Goal: Share content: Share content

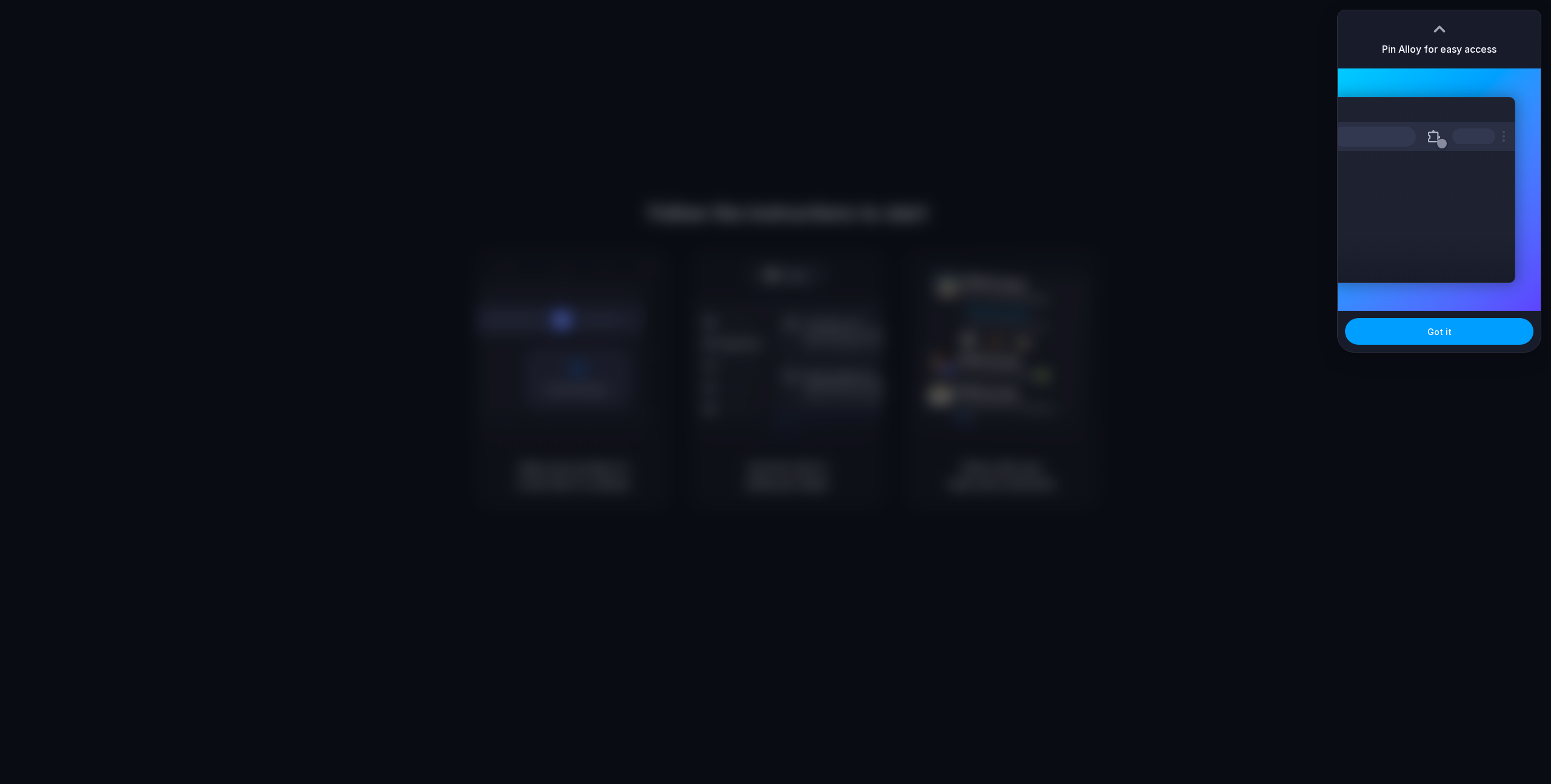
click at [1456, 328] on button "Got it" at bounding box center [1439, 331] width 188 height 26
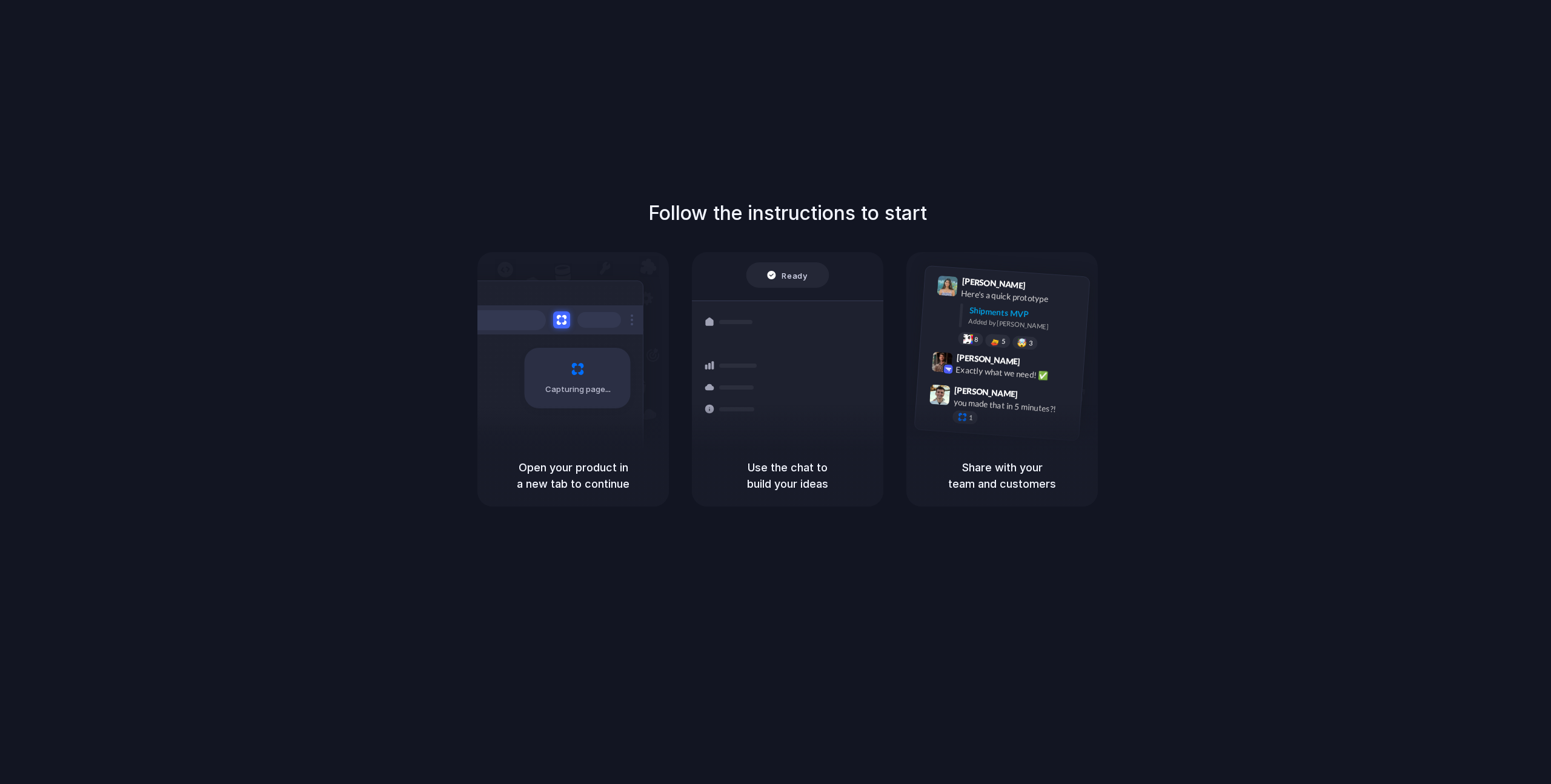
click at [1386, 267] on div "Follow the instructions to start Capturing page Open your product in a new tab …" at bounding box center [787, 352] width 1551 height 307
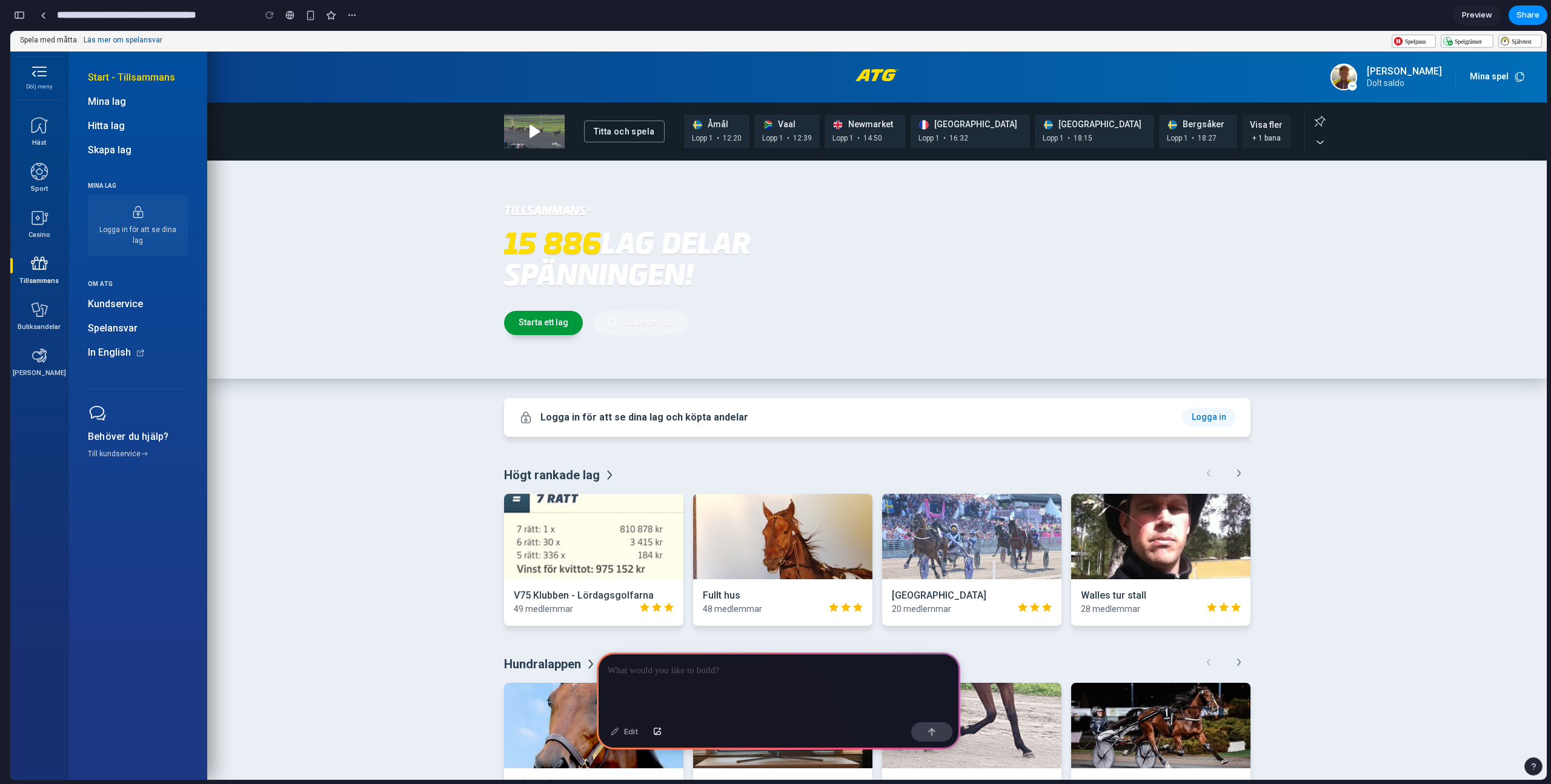
click at [668, 673] on p at bounding box center [778, 671] width 342 height 15
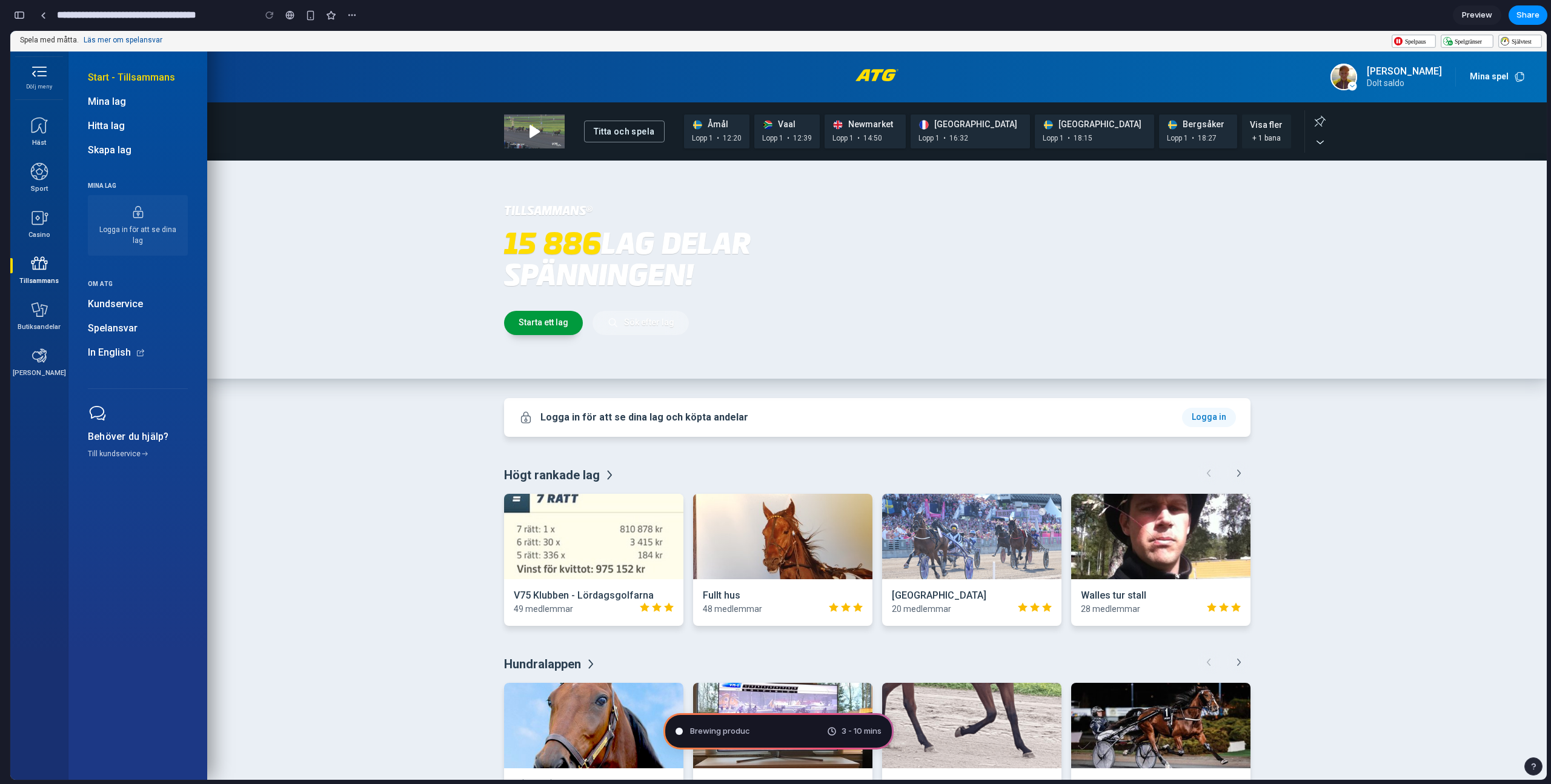
type input "**********"
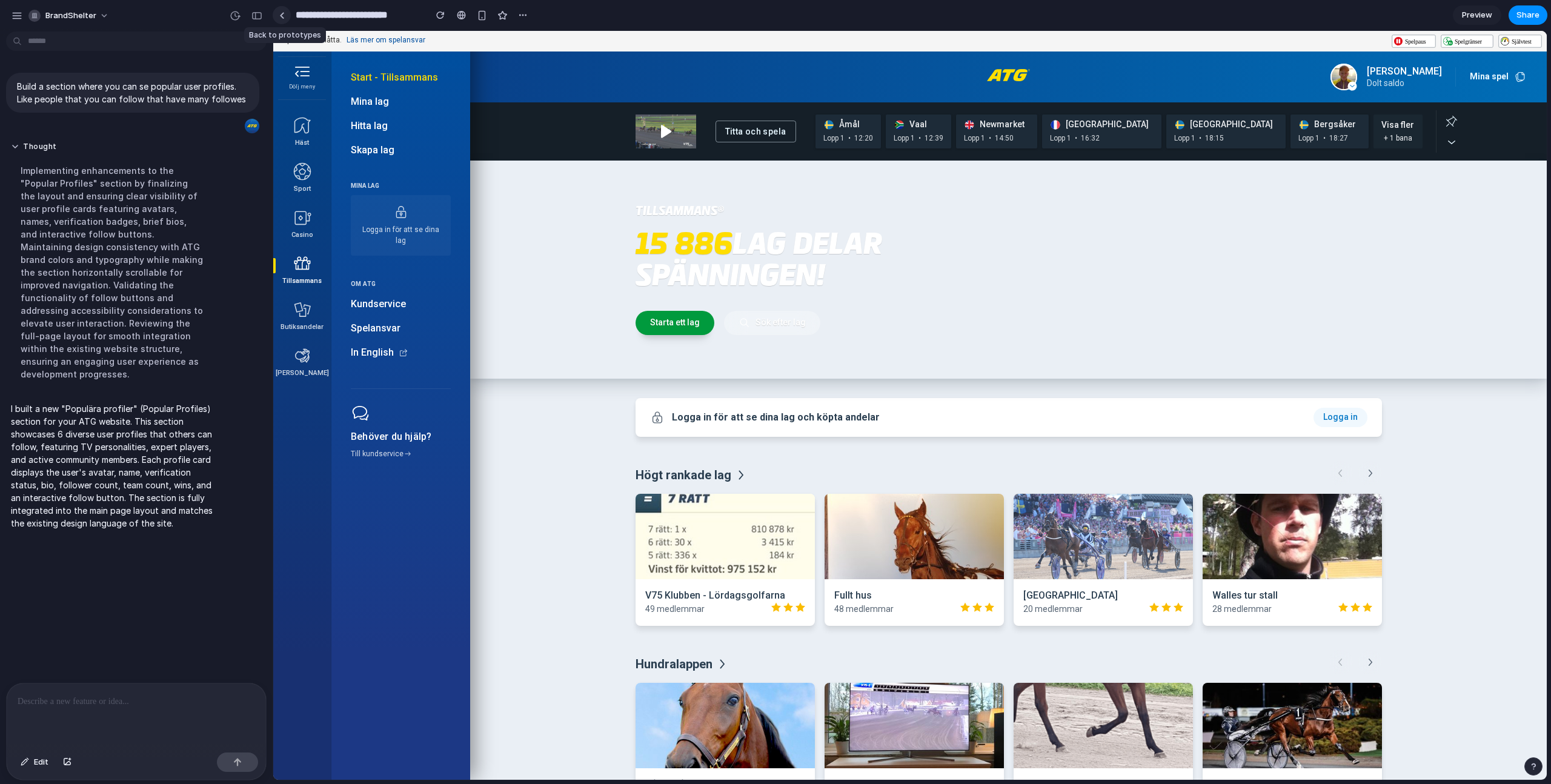
click at [280, 13] on div at bounding box center [282, 15] width 5 height 7
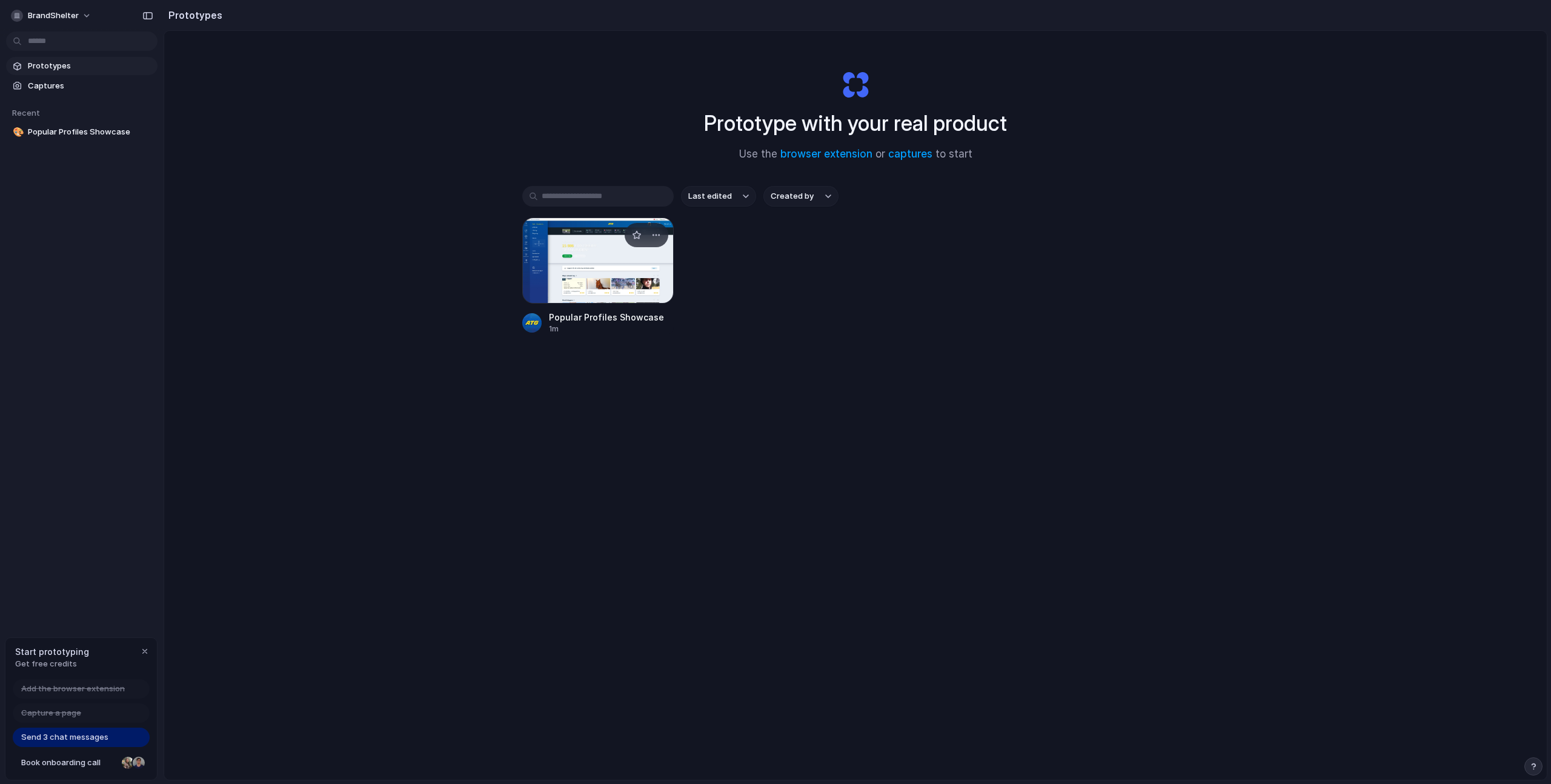
click at [597, 260] on div at bounding box center [598, 260] width 152 height 86
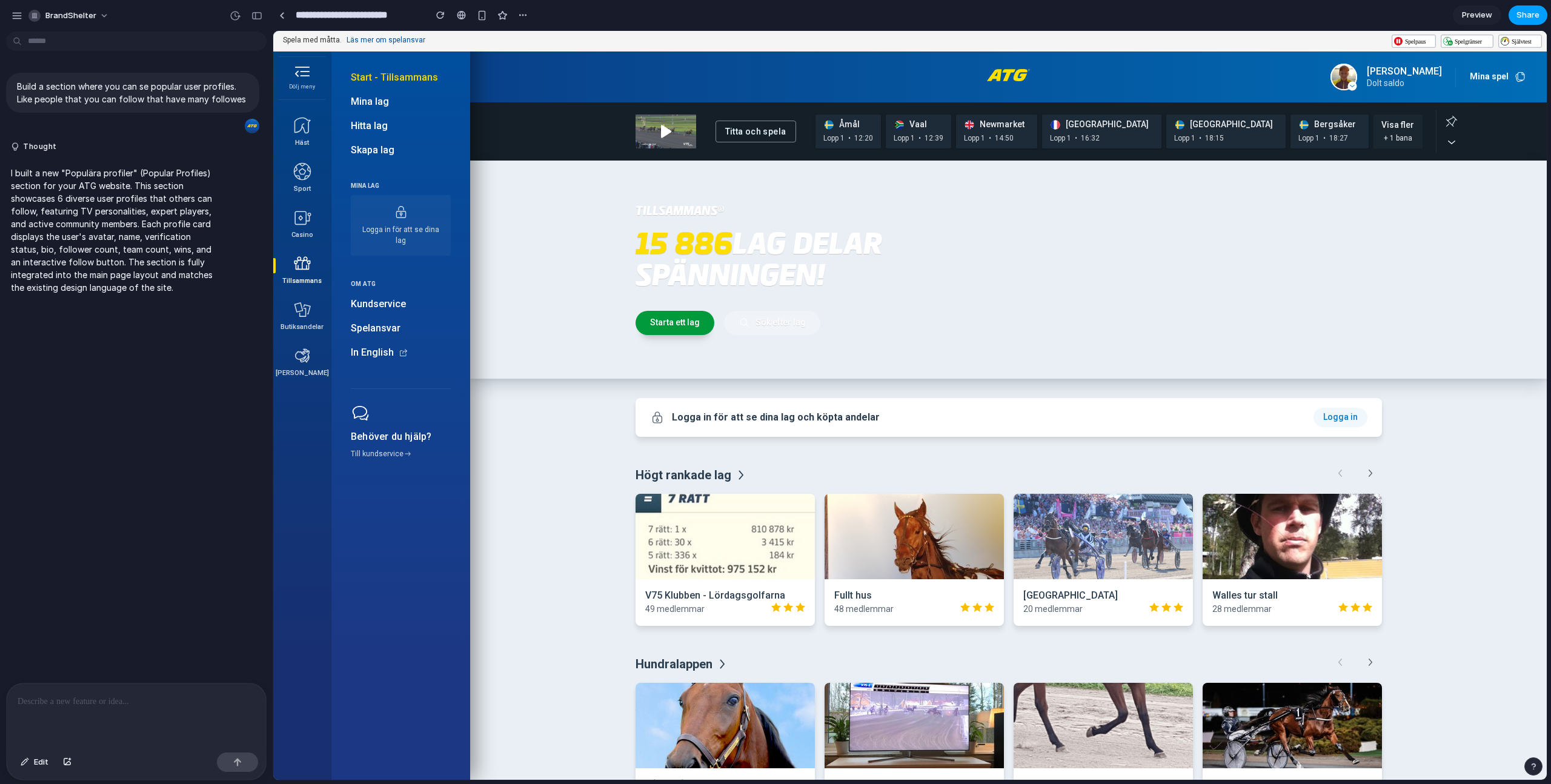
click at [1520, 13] on span "Share" at bounding box center [1527, 15] width 23 height 12
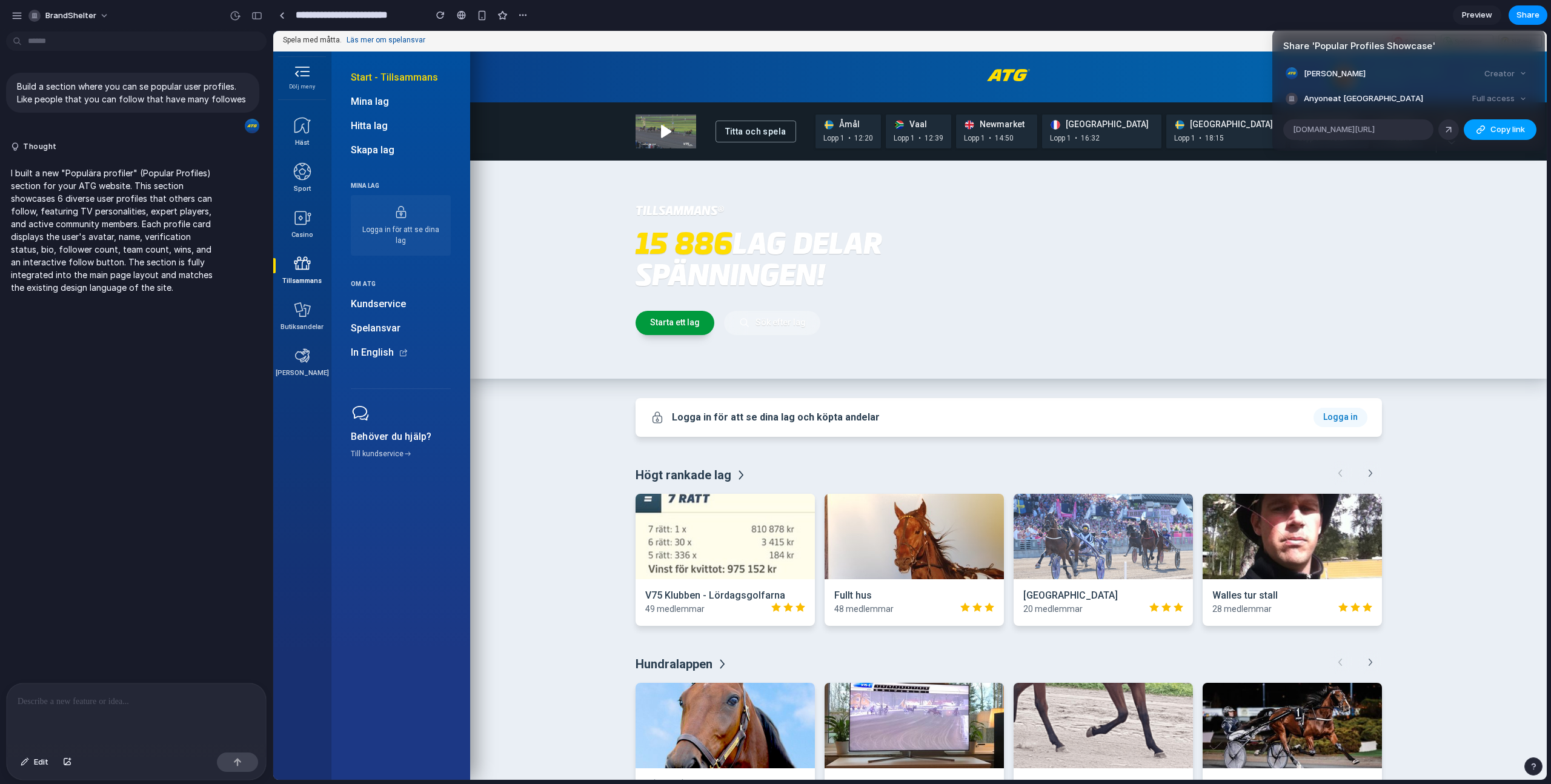
drag, startPoint x: 1494, startPoint y: 125, endPoint x: 1474, endPoint y: 123, distance: 20.1
click at [1494, 125] on span "Copy link" at bounding box center [1508, 129] width 35 height 12
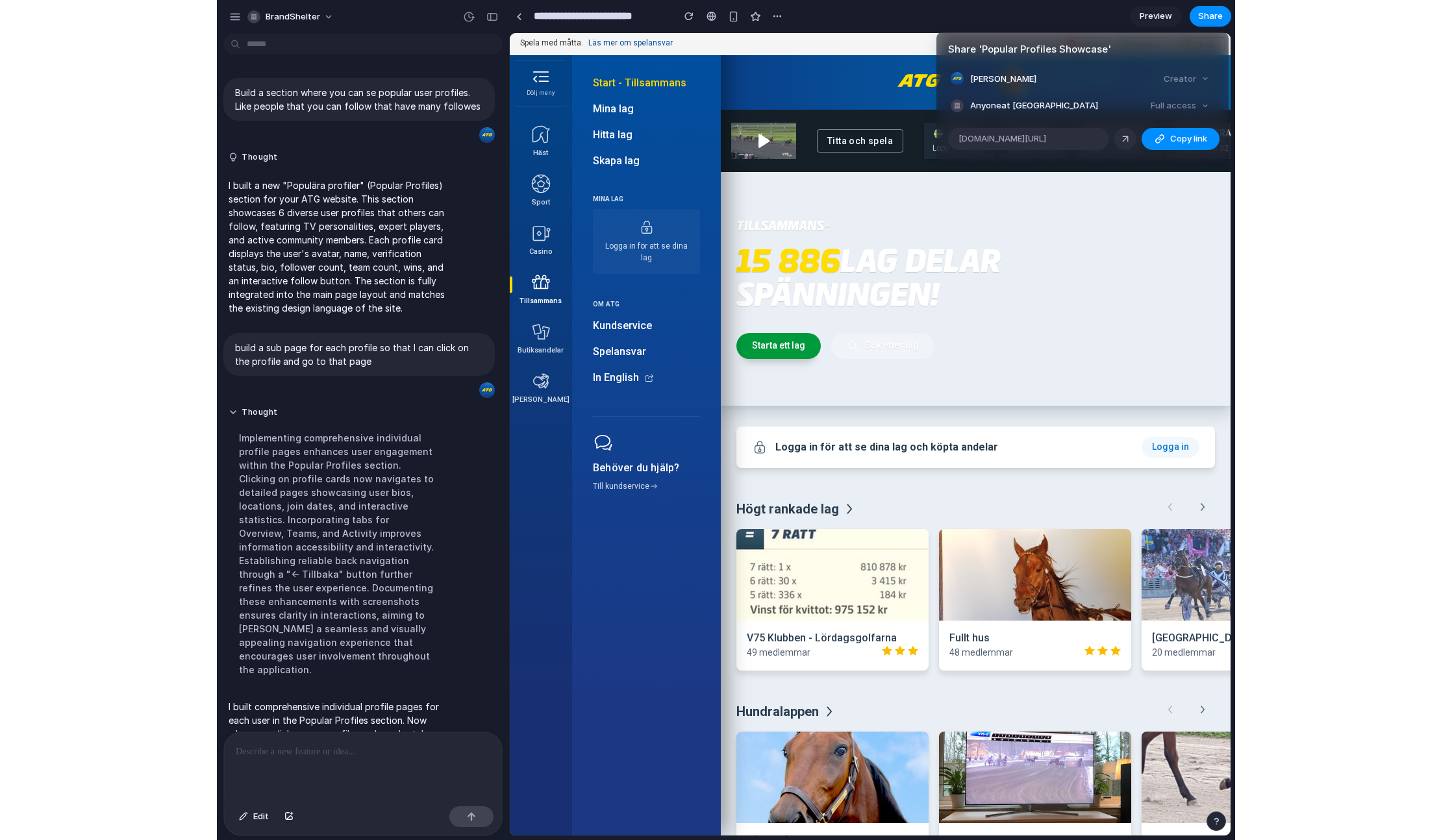
scroll to position [145, 0]
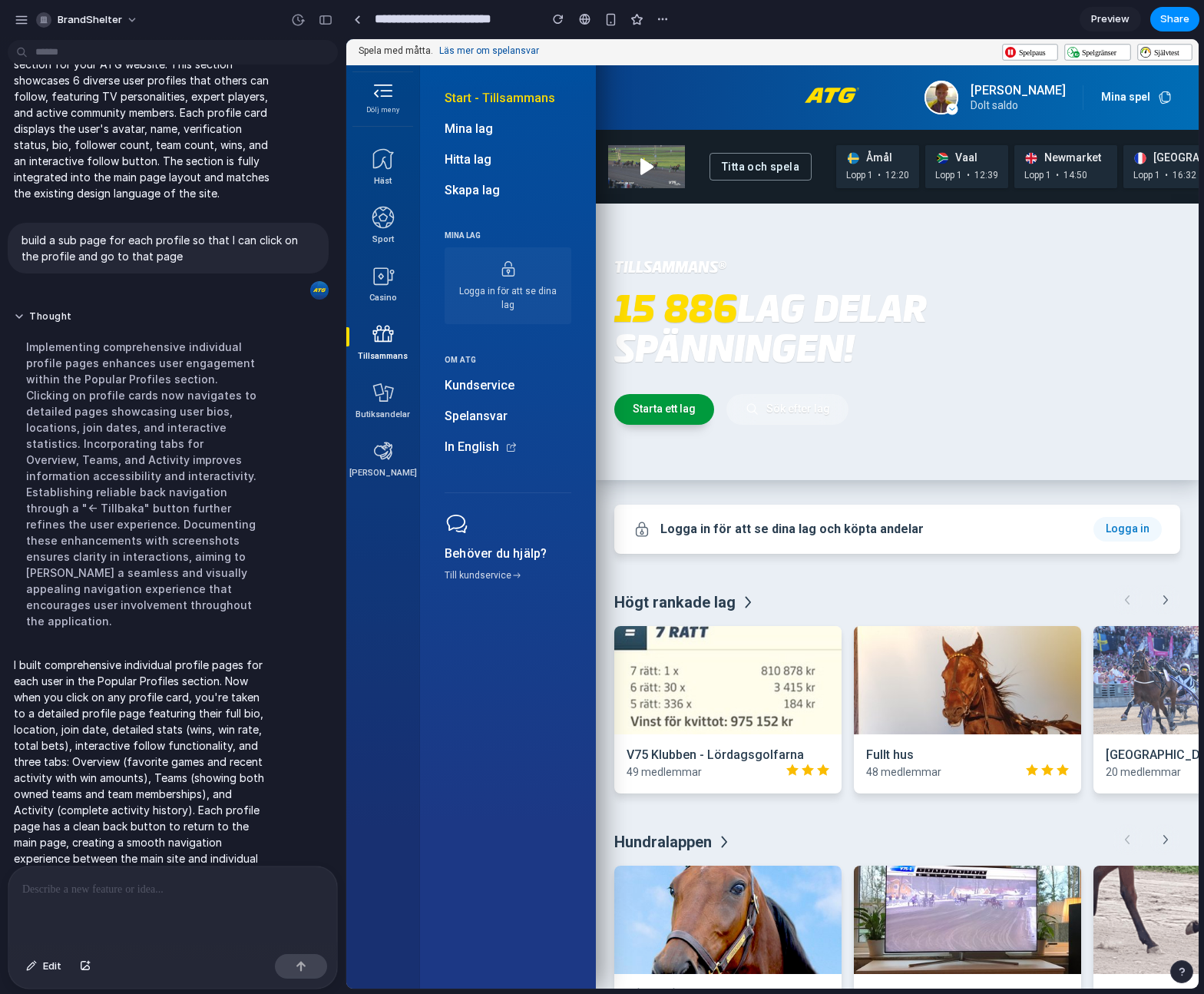
click at [1169, 276] on div "Share ' Popular Profiles Showcase ' Lucas Videudde Creator Anyone at BrandShelt…" at bounding box center [602, 497] width 1204 height 994
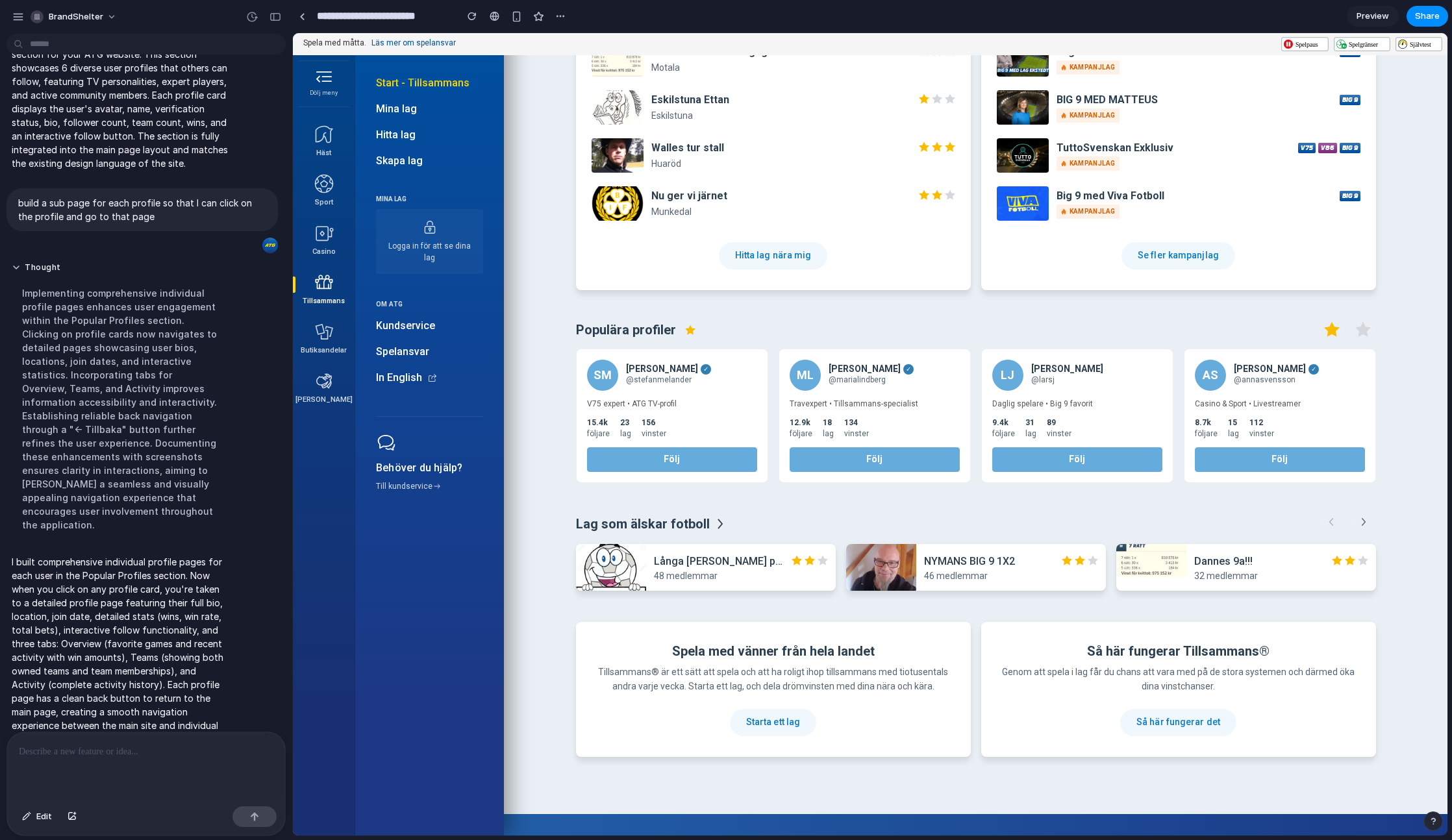
scroll to position [938, 0]
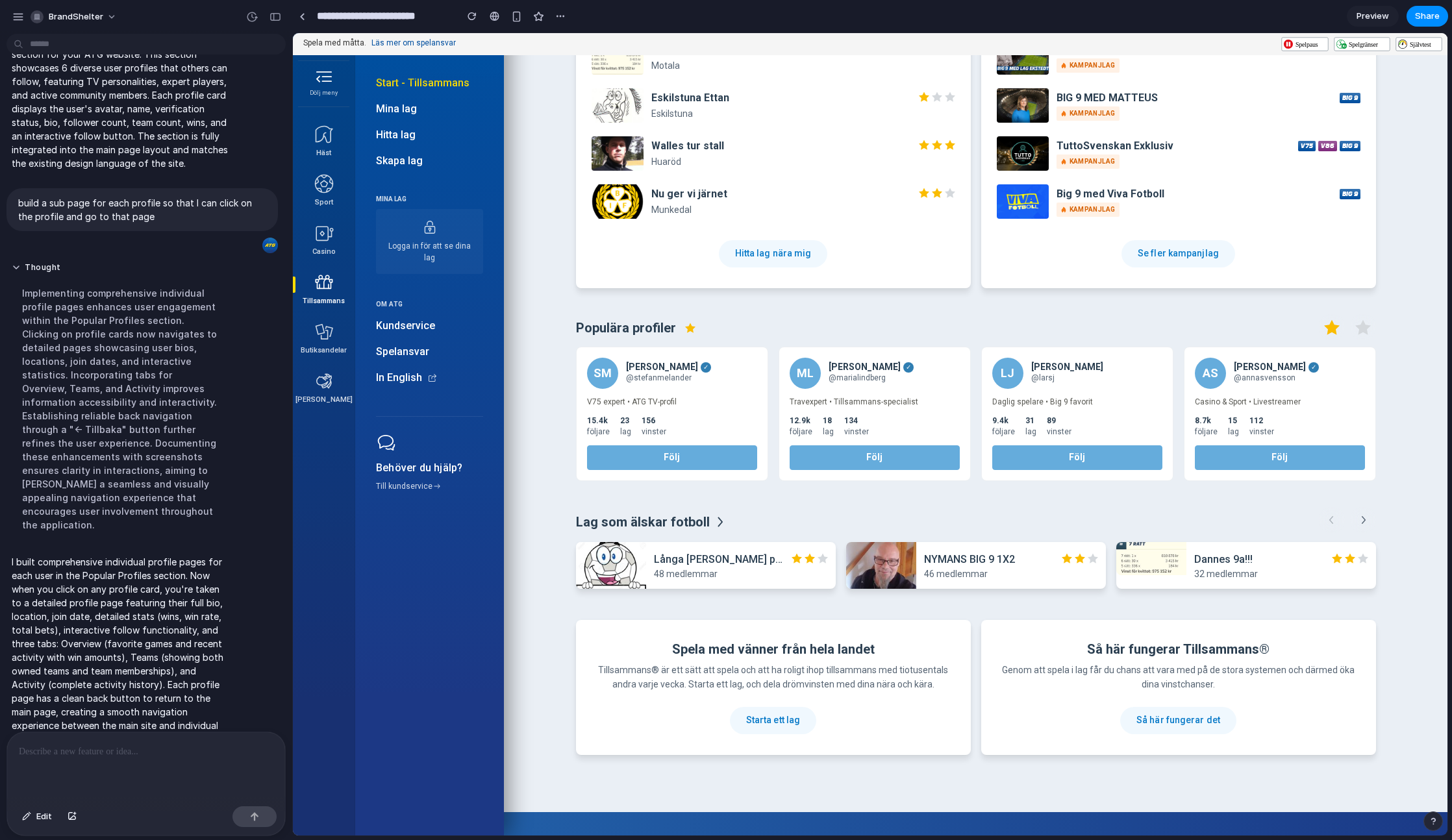
click at [802, 366] on div "ML" at bounding box center [806, 374] width 32 height 32
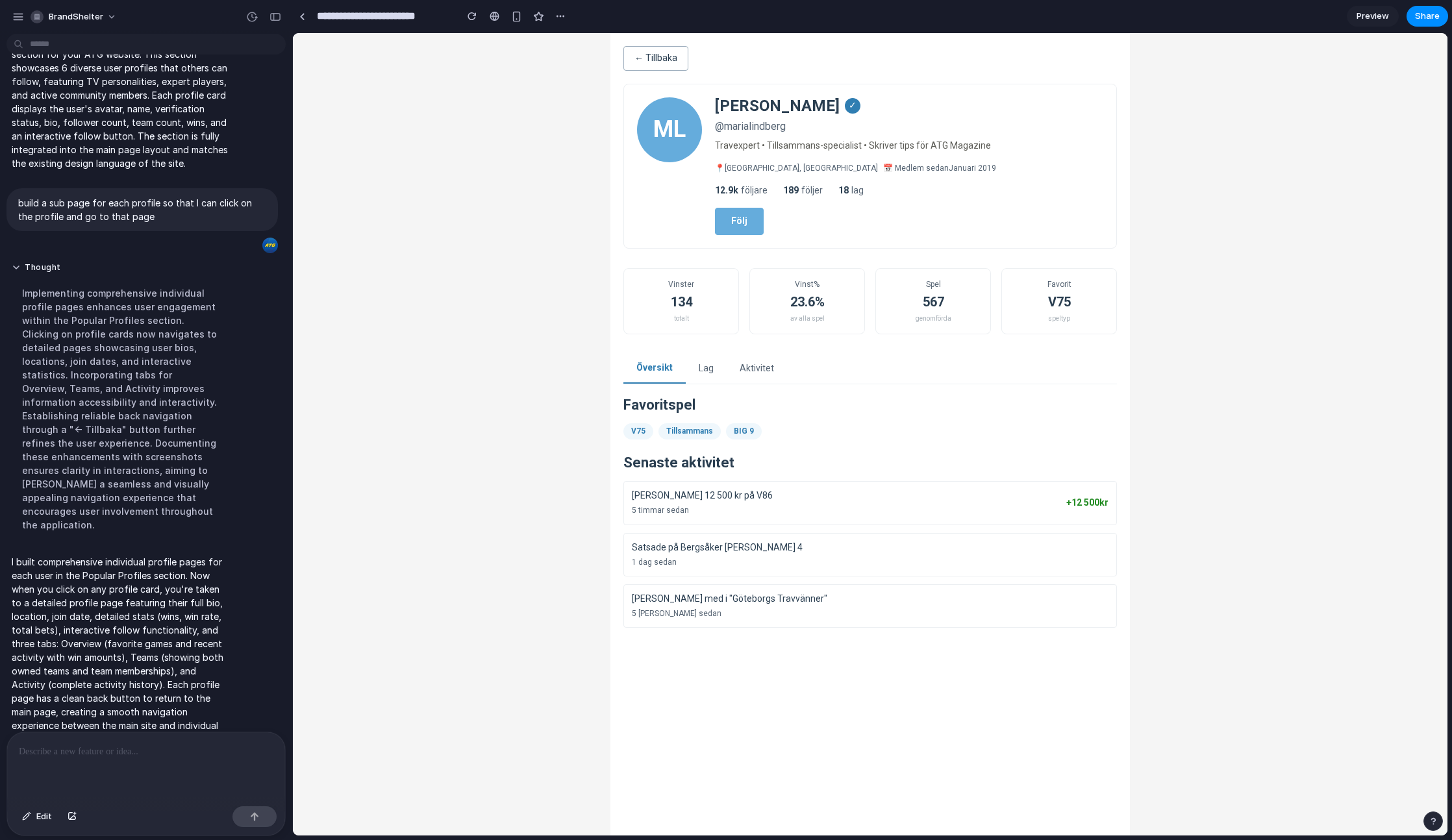
scroll to position [0, 0]
click at [695, 367] on button "Lag" at bounding box center [706, 369] width 41 height 30
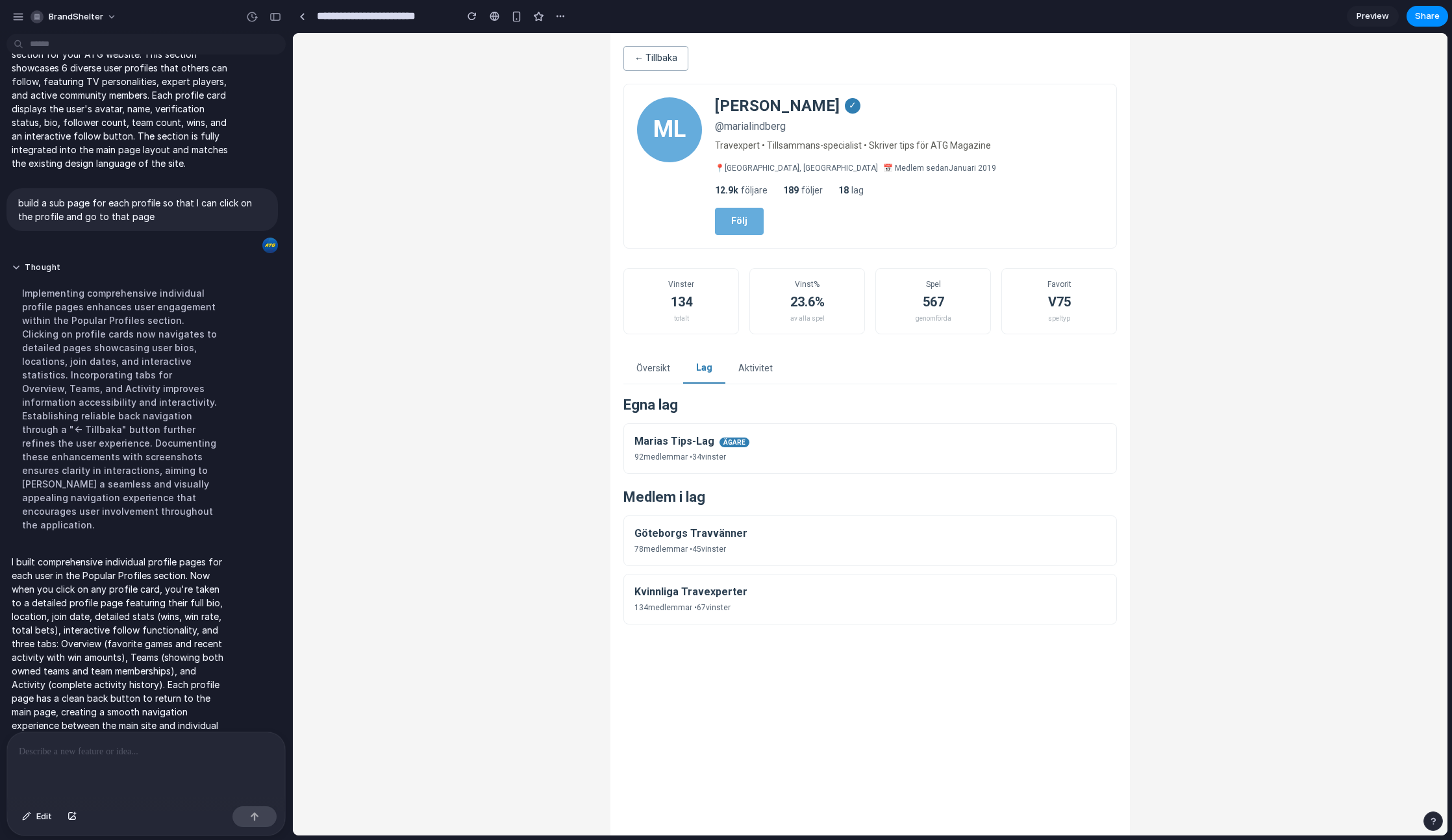
click at [759, 367] on button "Aktivitet" at bounding box center [755, 369] width 61 height 30
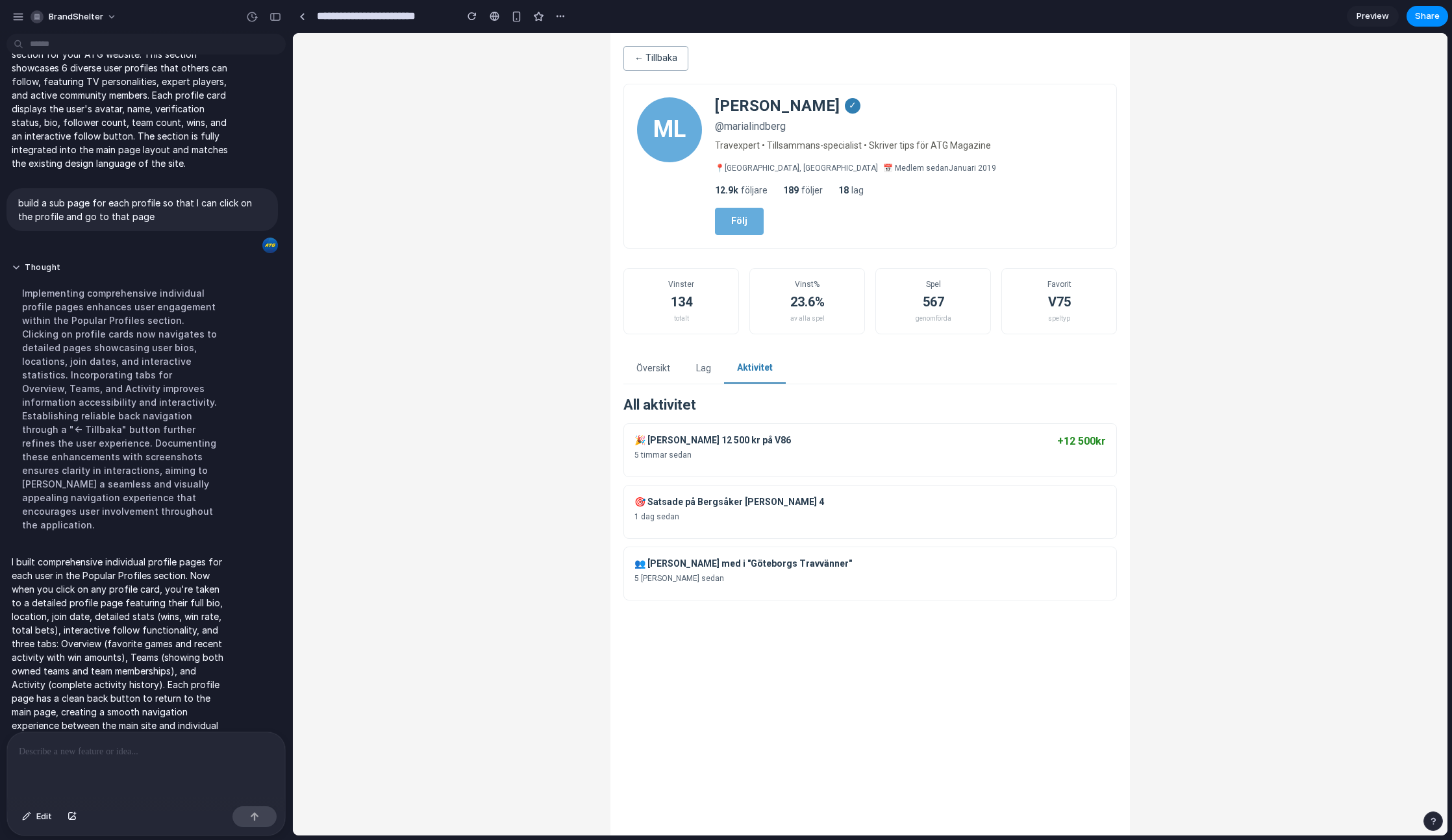
click at [650, 374] on button "Översikt" at bounding box center [653, 369] width 60 height 30
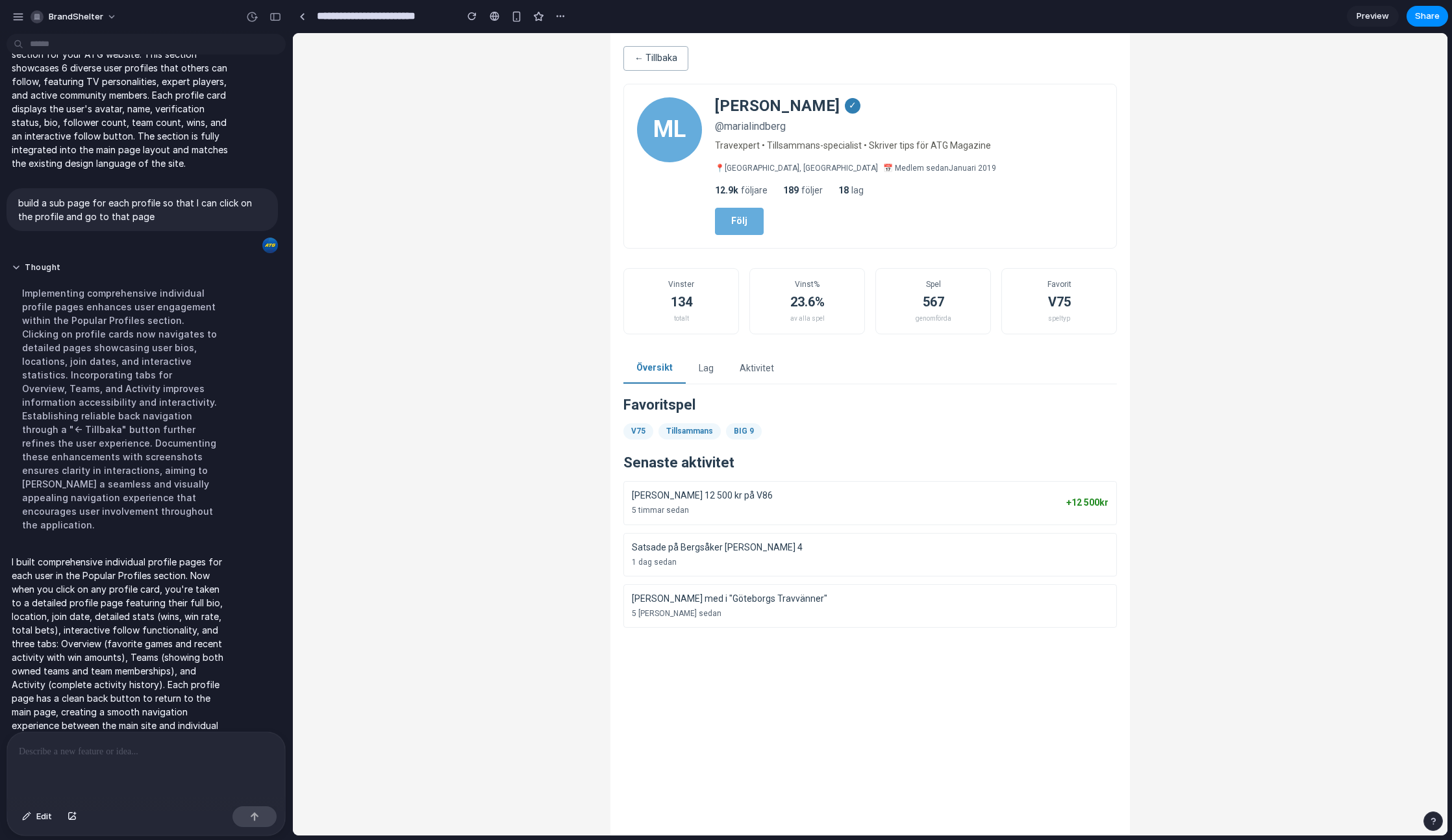
click at [658, 61] on button "← Tillbaka" at bounding box center [656, 58] width 65 height 24
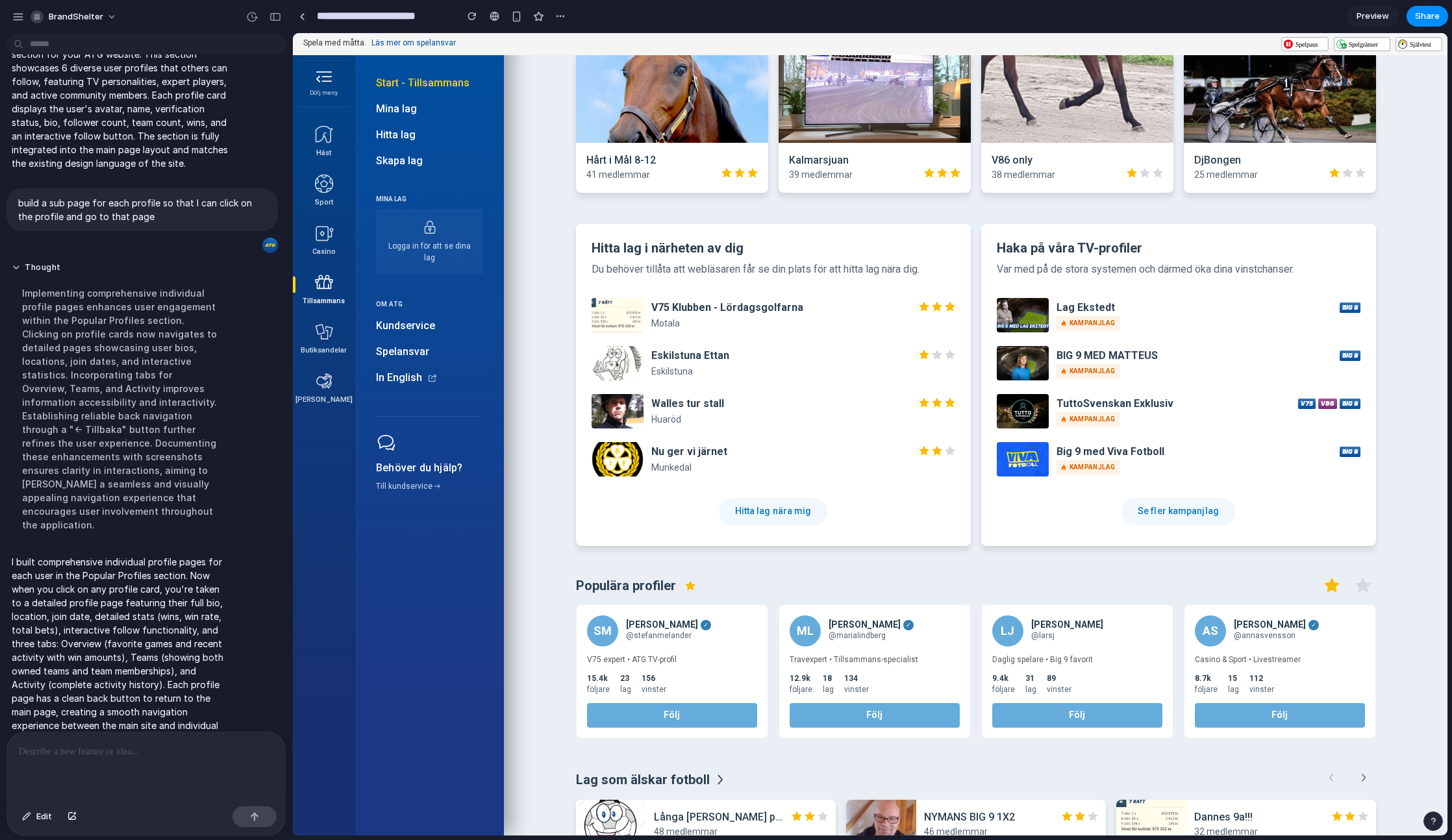
scroll to position [682, 0]
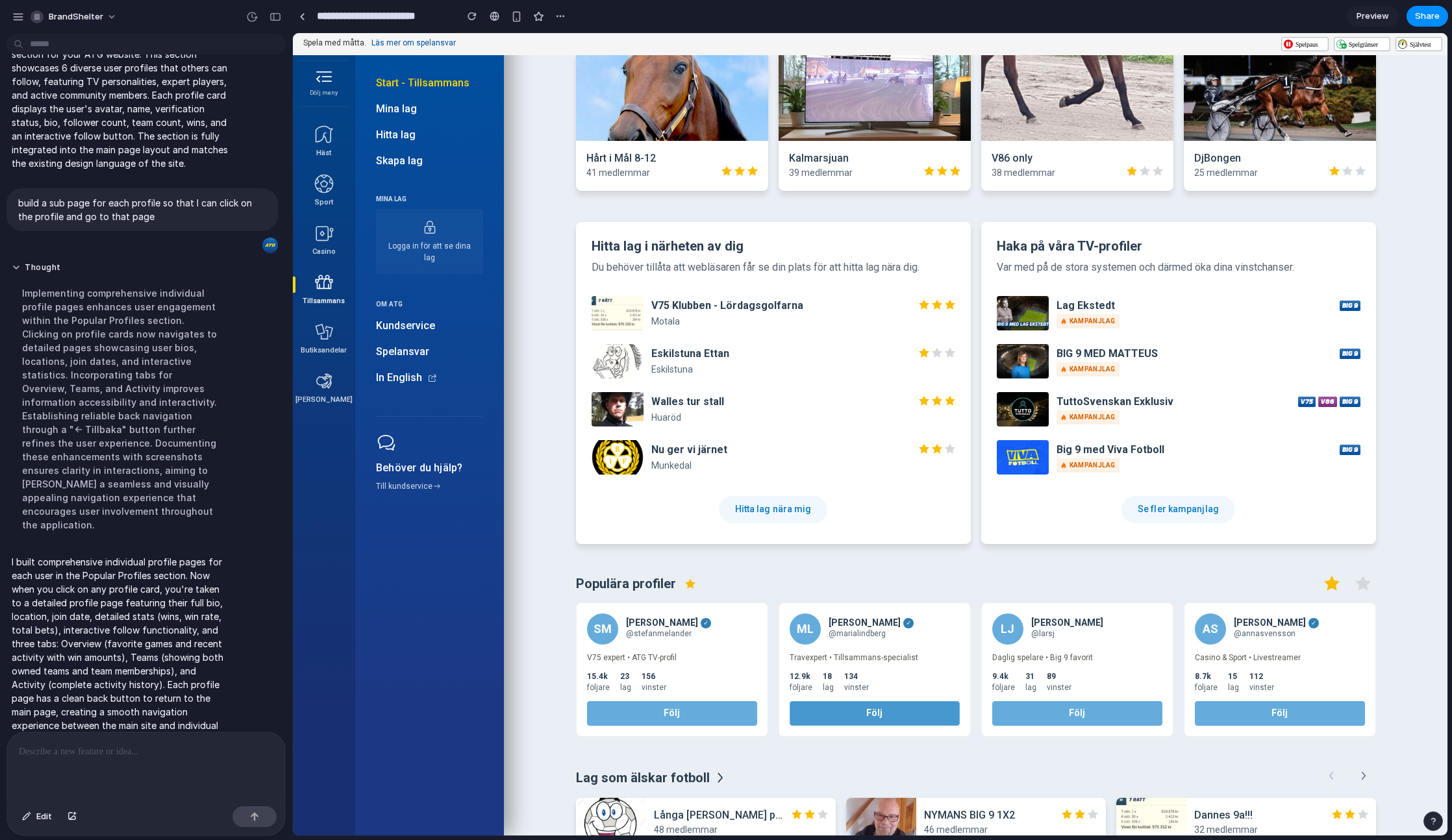
drag, startPoint x: 862, startPoint y: 718, endPoint x: 720, endPoint y: 720, distance: 142.0
click at [861, 718] on button "Följ" at bounding box center [875, 712] width 170 height 24
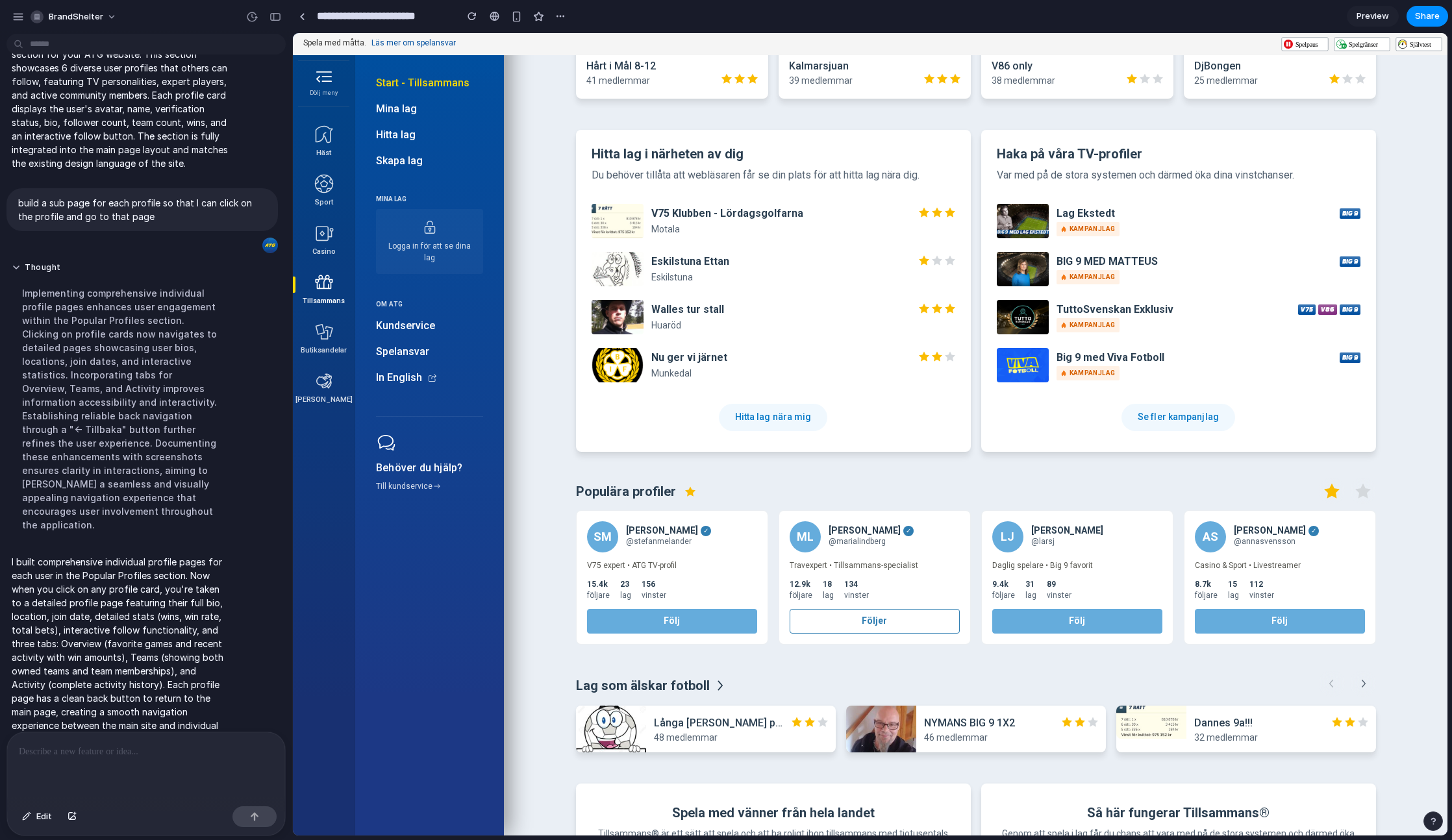
scroll to position [780, 0]
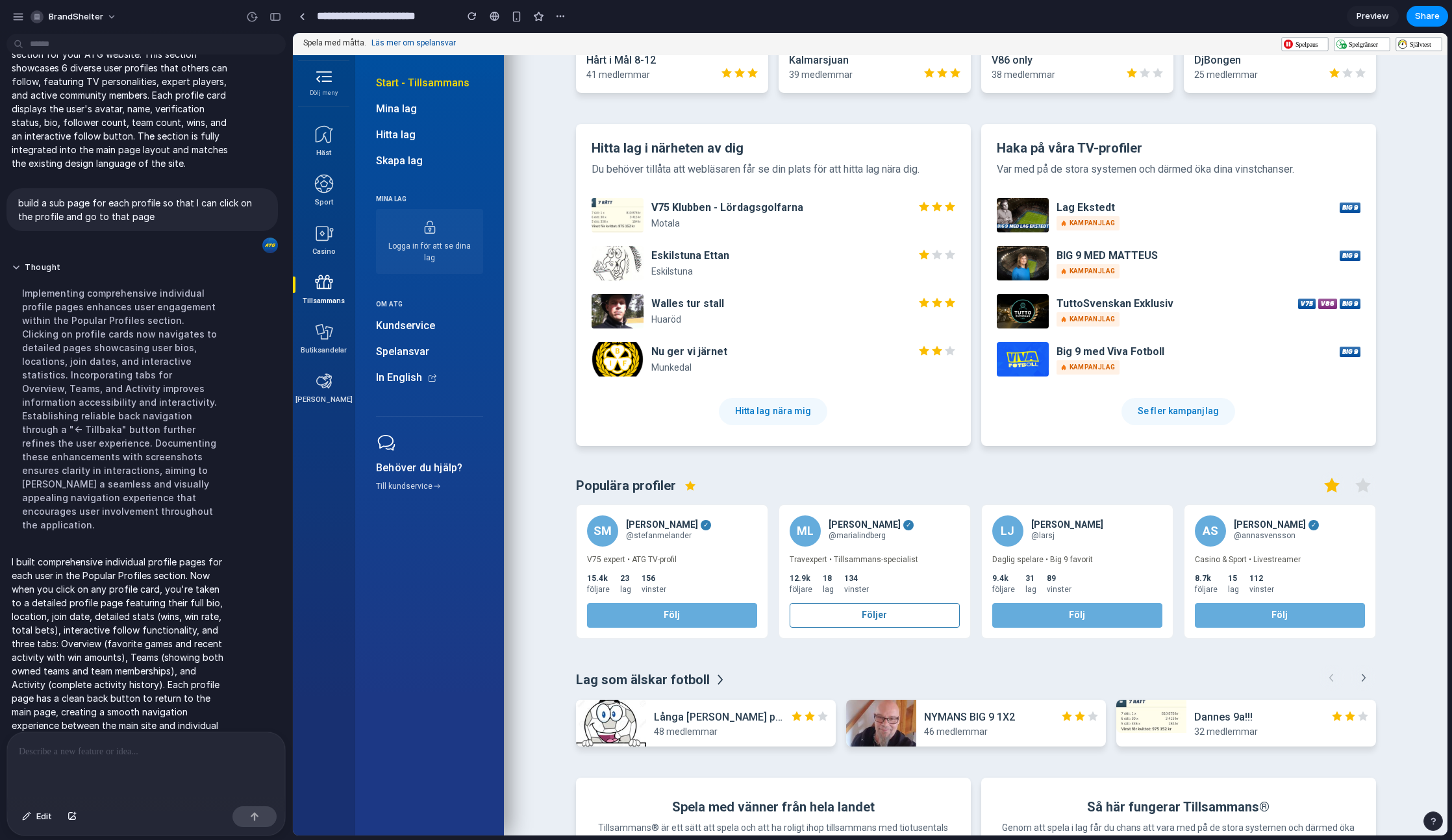
click at [852, 582] on div "134" at bounding box center [856, 578] width 24 height 11
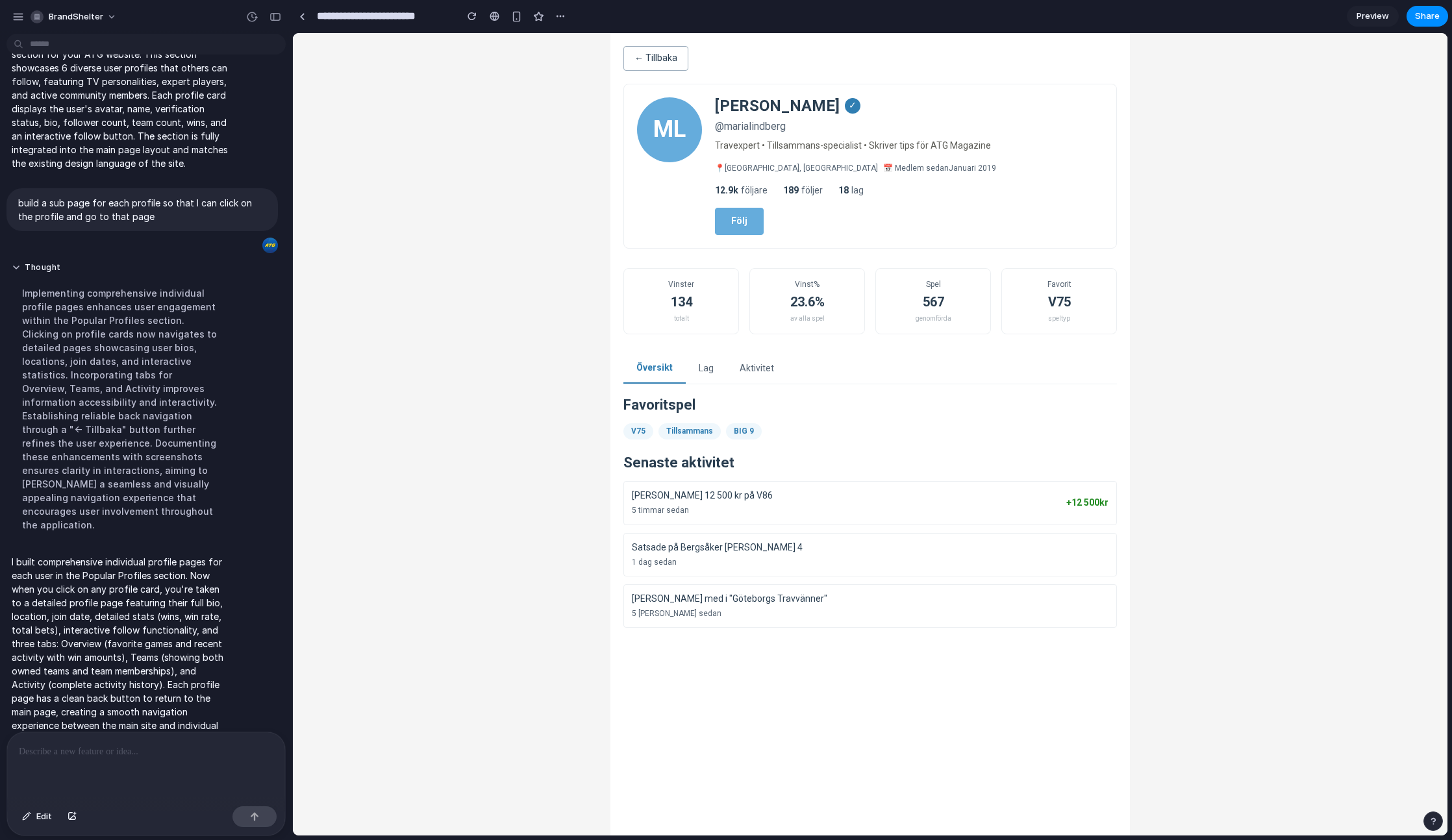
click at [660, 61] on button "← Tillbaka" at bounding box center [656, 58] width 65 height 24
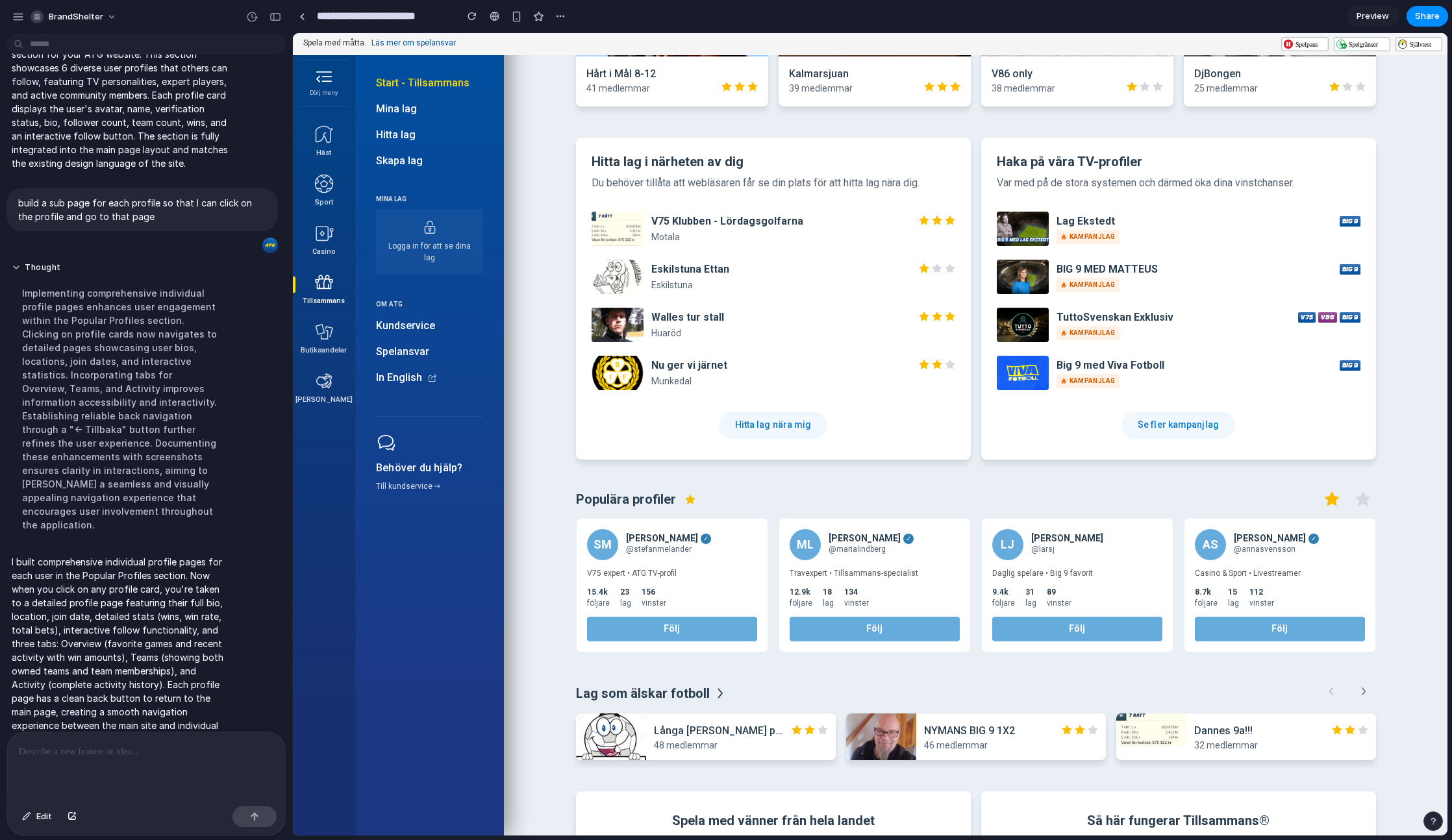
scroll to position [775, 0]
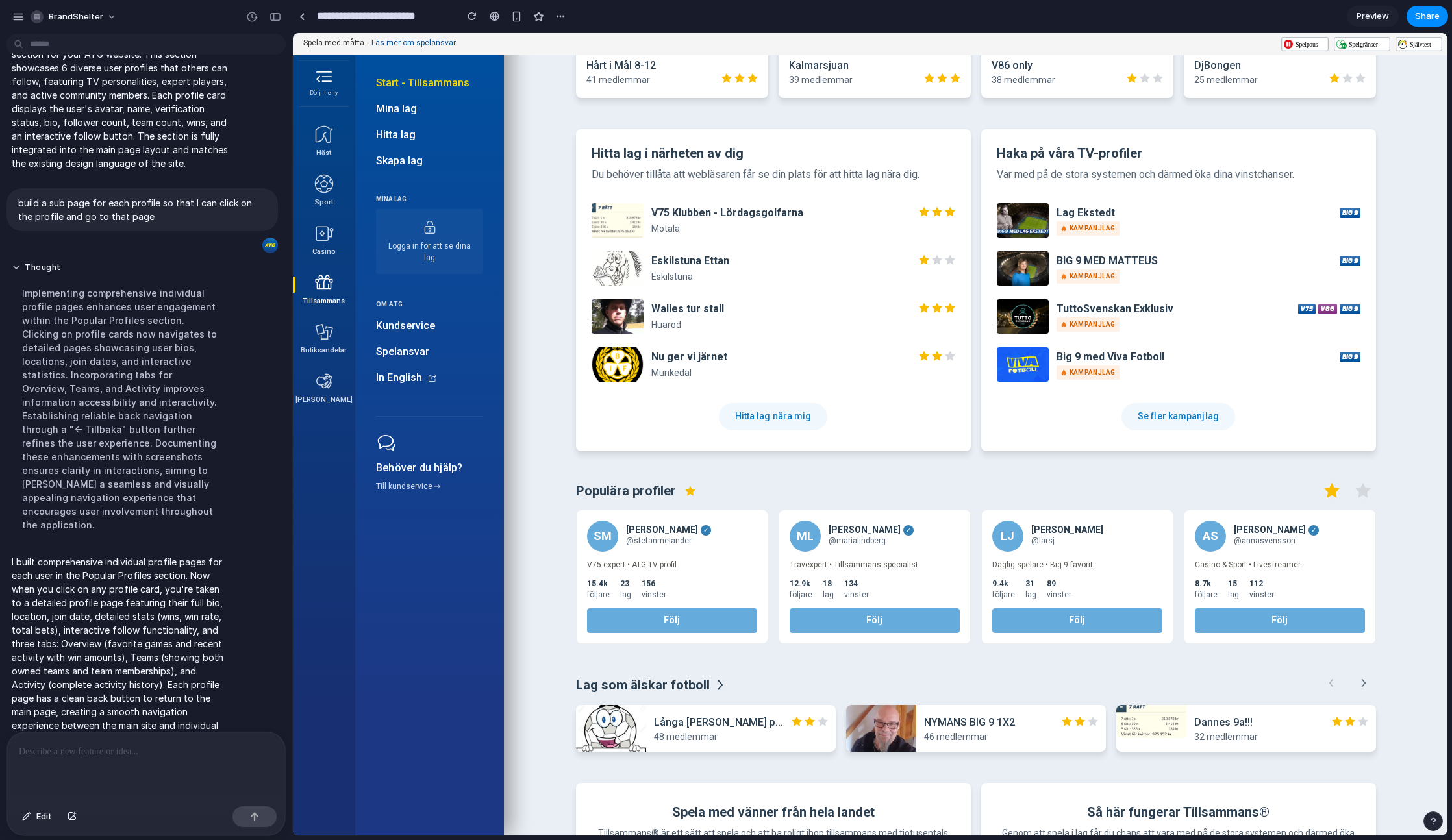
click at [112, 754] on p at bounding box center [146, 752] width 255 height 16
click at [152, 752] on p "**********" at bounding box center [146, 744] width 255 height 32
click at [140, 753] on p "**********" at bounding box center [146, 744] width 255 height 32
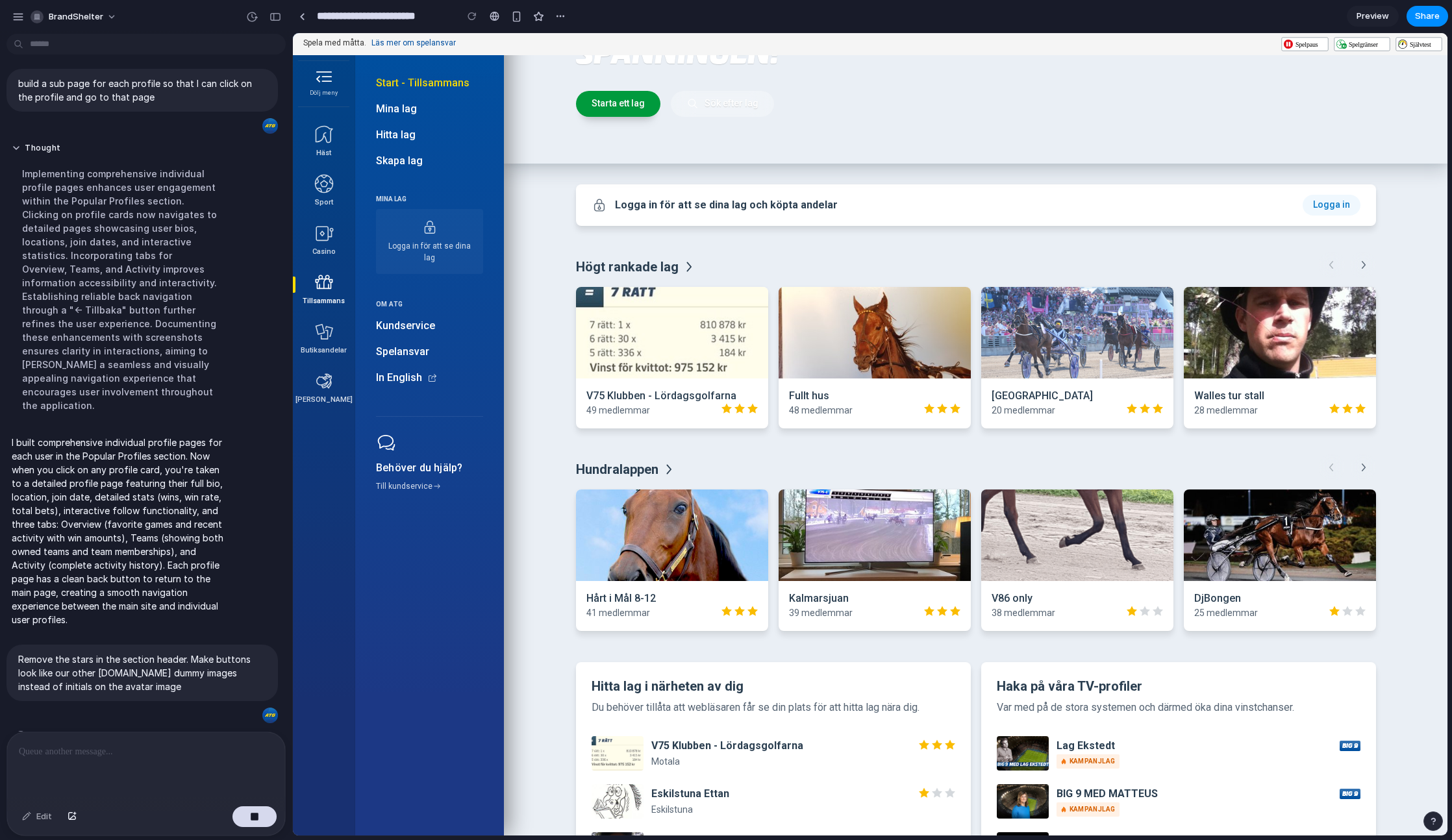
scroll to position [0, 0]
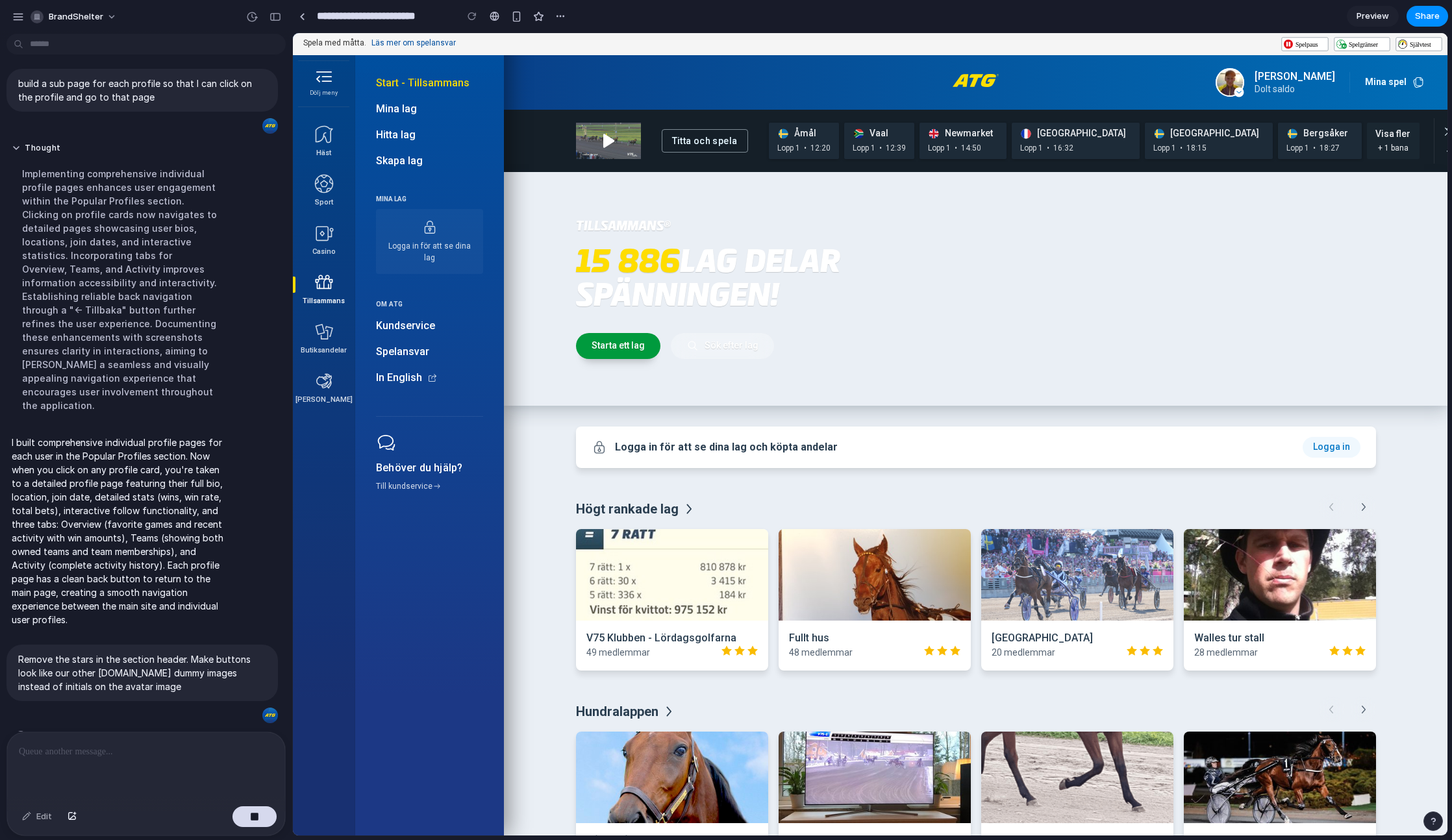
click at [727, 339] on link "Sök efter lag" at bounding box center [722, 346] width 103 height 26
drag, startPoint x: 728, startPoint y: 347, endPoint x: 715, endPoint y: 348, distance: 13.0
click at [727, 347] on link "Sök efter lag" at bounding box center [722, 346] width 103 height 26
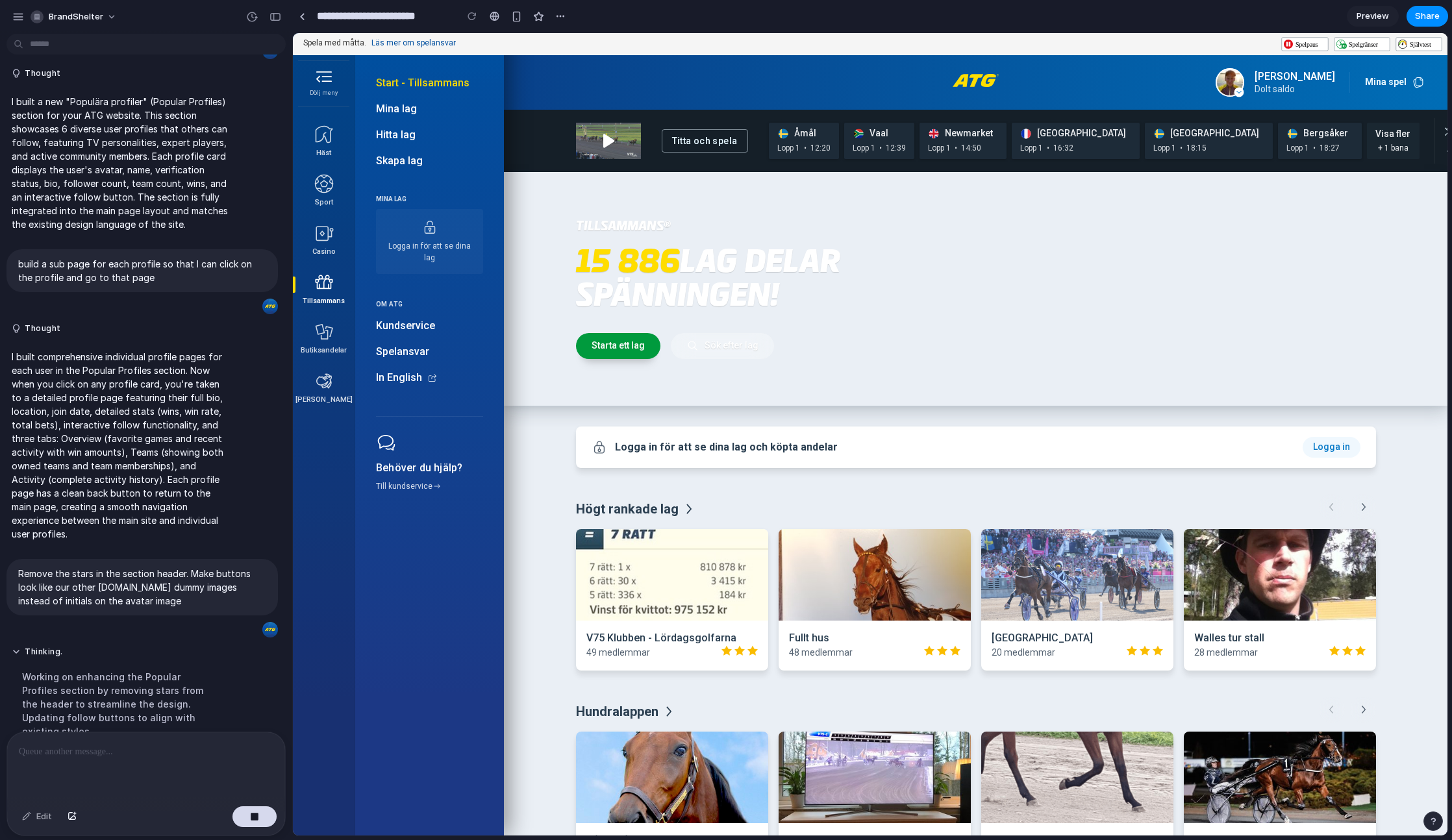
click at [631, 348] on link "Starta ett lag" at bounding box center [618, 346] width 84 height 26
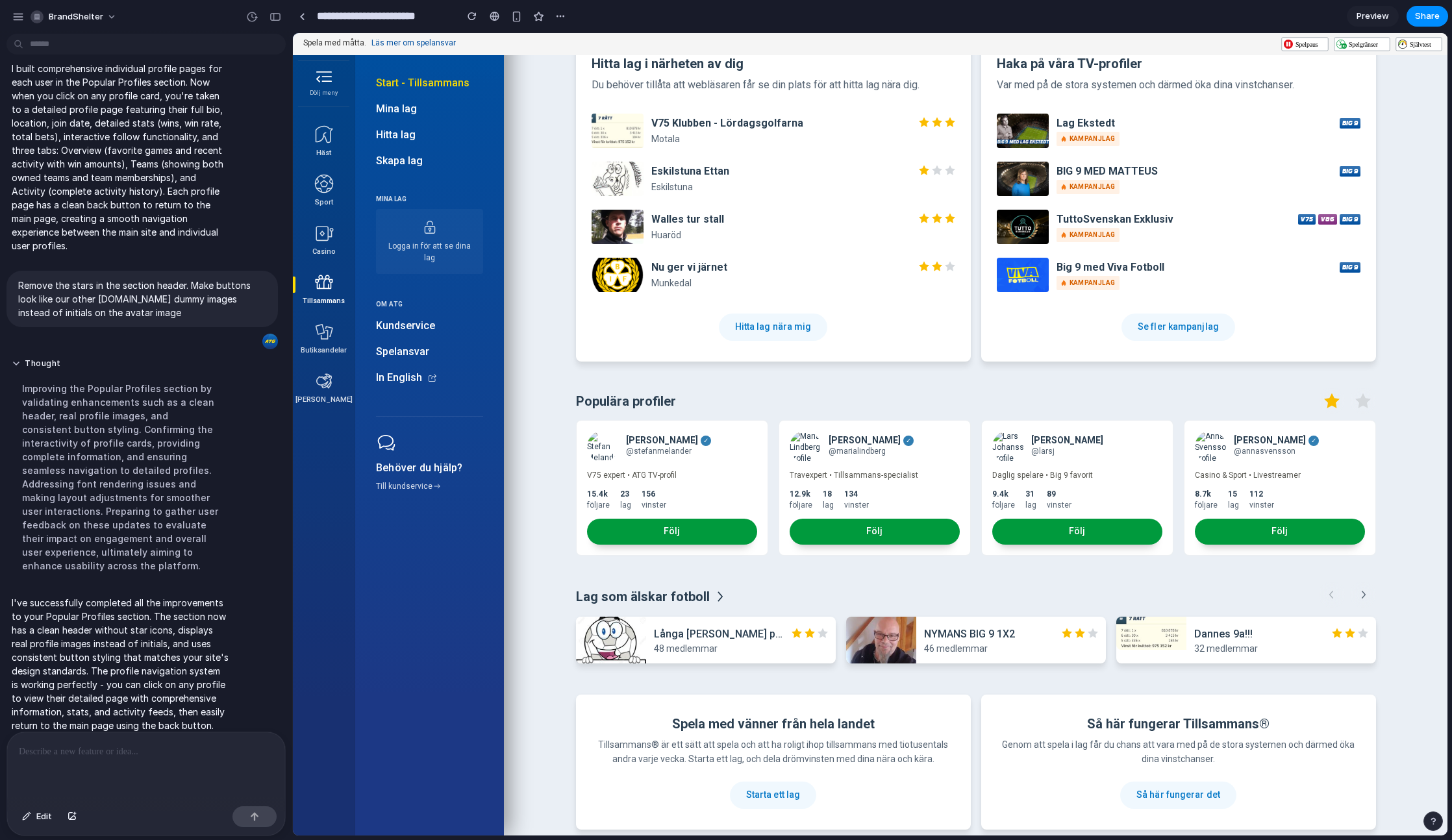
scroll to position [865, 0]
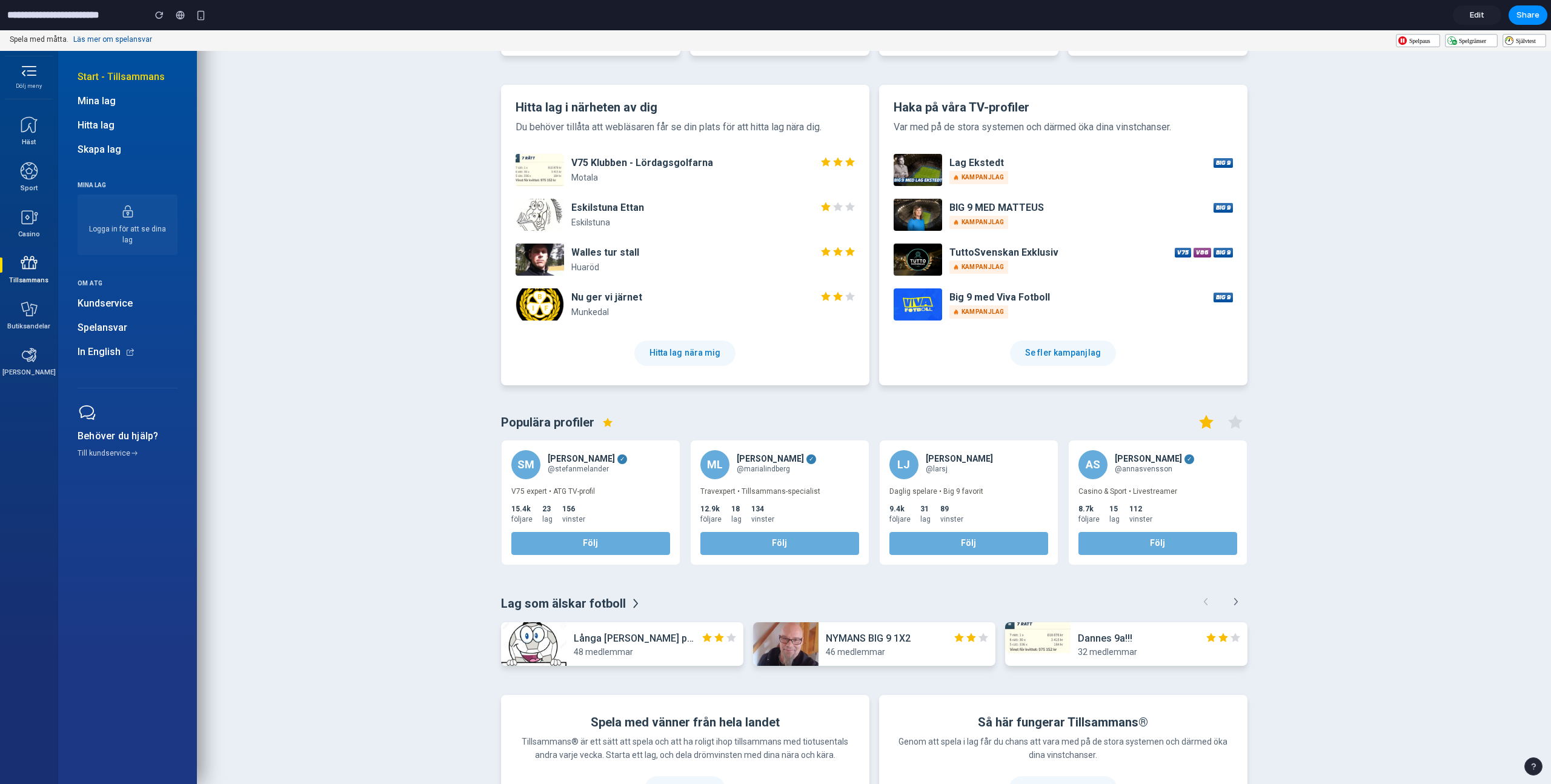
scroll to position [763, 0]
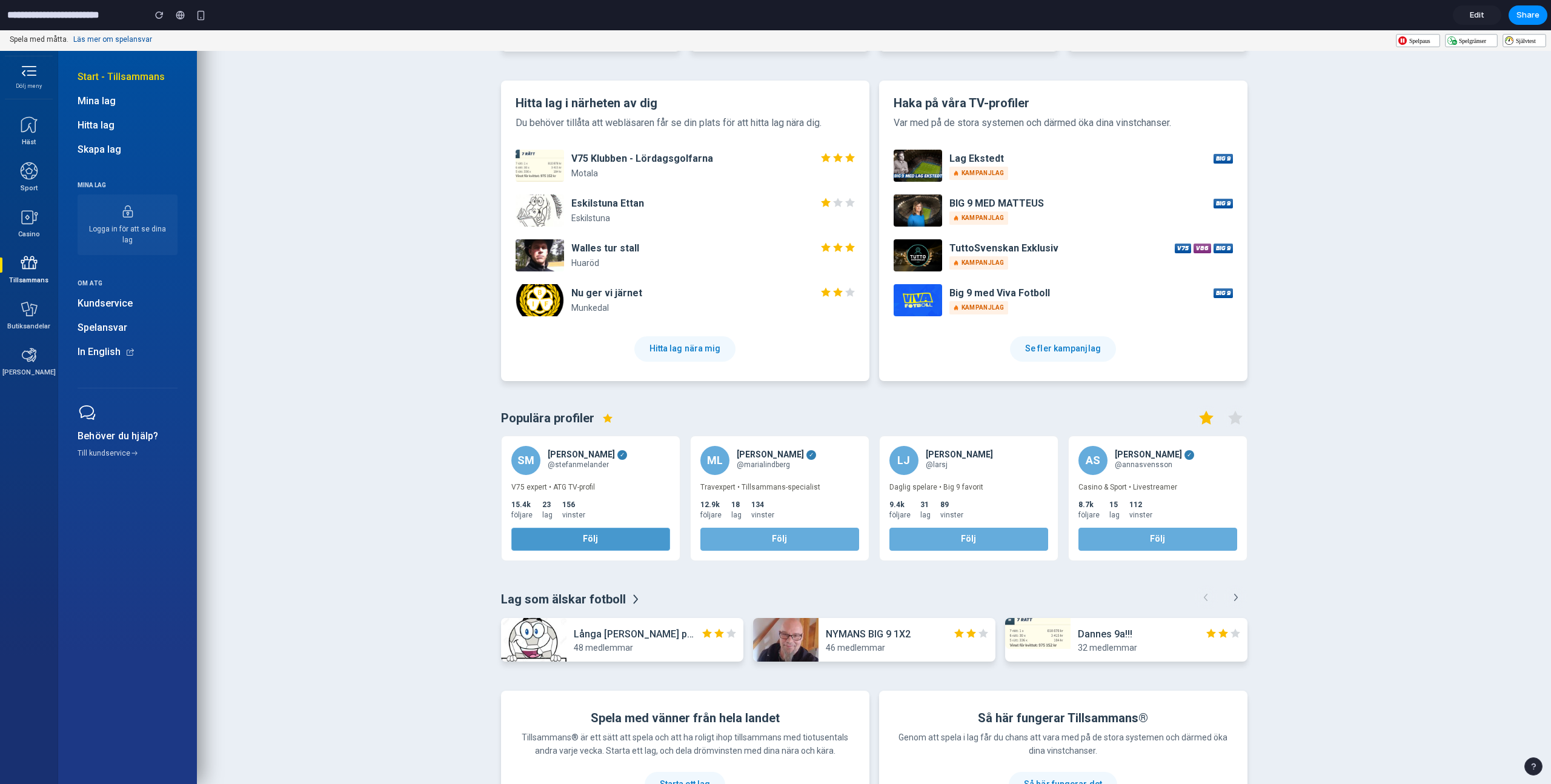
click at [578, 540] on button "Följ" at bounding box center [591, 538] width 159 height 23
click at [778, 547] on button "Följ" at bounding box center [780, 538] width 159 height 23
click at [723, 501] on div "12.9k följare 18 lag 134 vinster" at bounding box center [780, 510] width 159 height 21
drag, startPoint x: 714, startPoint y: 457, endPoint x: 745, endPoint y: 458, distance: 31.0
click at [714, 457] on div "ML" at bounding box center [715, 460] width 29 height 29
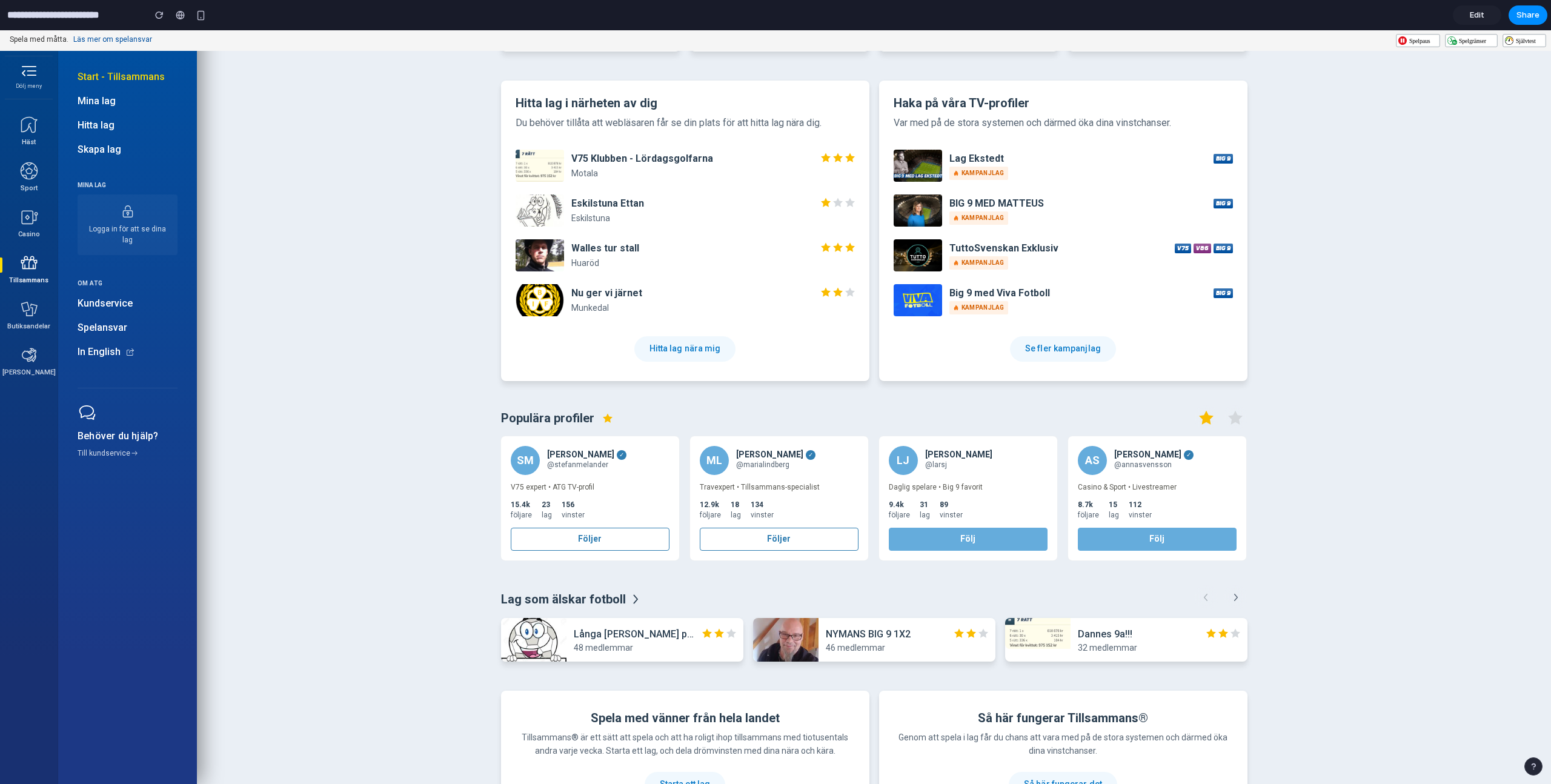
scroll to position [0, 0]
drag, startPoint x: 1243, startPoint y: 418, endPoint x: 1243, endPoint y: 434, distance: 16.0
click at [1243, 418] on button "button" at bounding box center [1235, 417] width 24 height 24
click at [1238, 418] on icon "button" at bounding box center [1235, 417] width 15 height 14
click at [1205, 417] on icon "button" at bounding box center [1207, 417] width 15 height 14
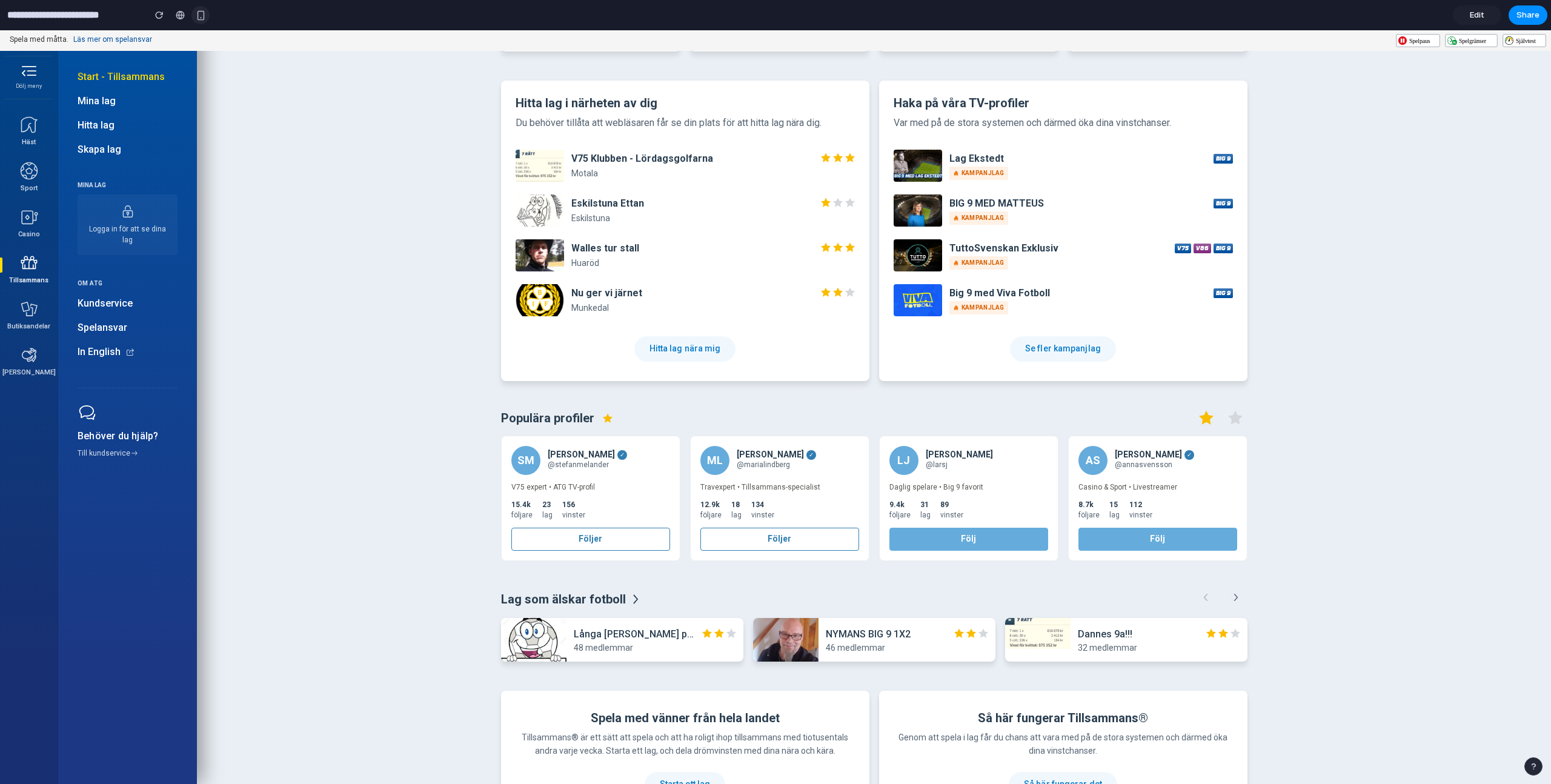
click at [204, 16] on div "button" at bounding box center [201, 15] width 10 height 10
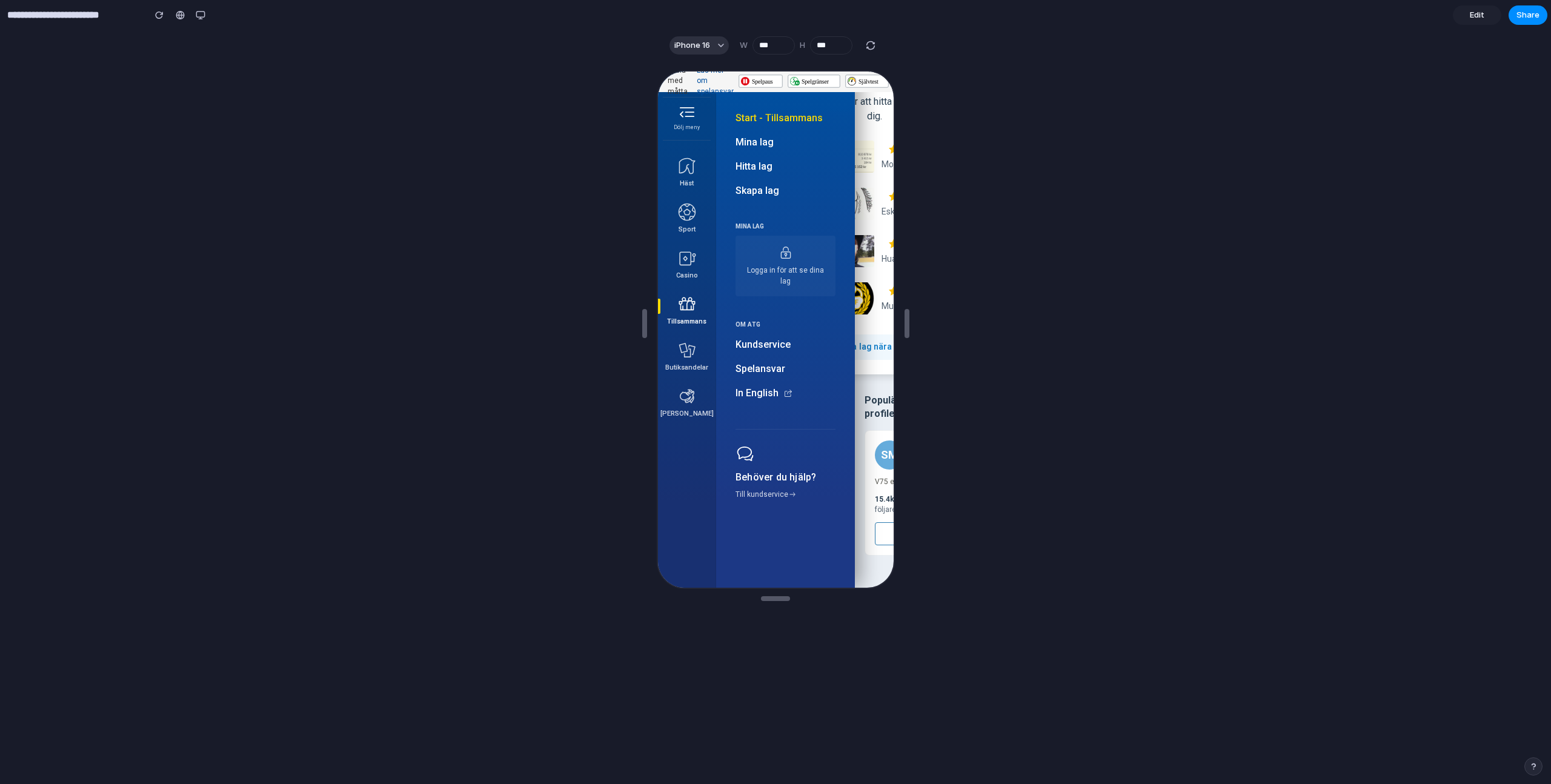
click at [688, 308] on icon at bounding box center [685, 303] width 16 height 13
drag, startPoint x: 866, startPoint y: 321, endPoint x: 881, endPoint y: 346, distance: 29.2
click at [866, 313] on img at bounding box center [848, 297] width 49 height 32
click at [878, 354] on button "Hitta lag nära mig" at bounding box center [873, 346] width 102 height 26
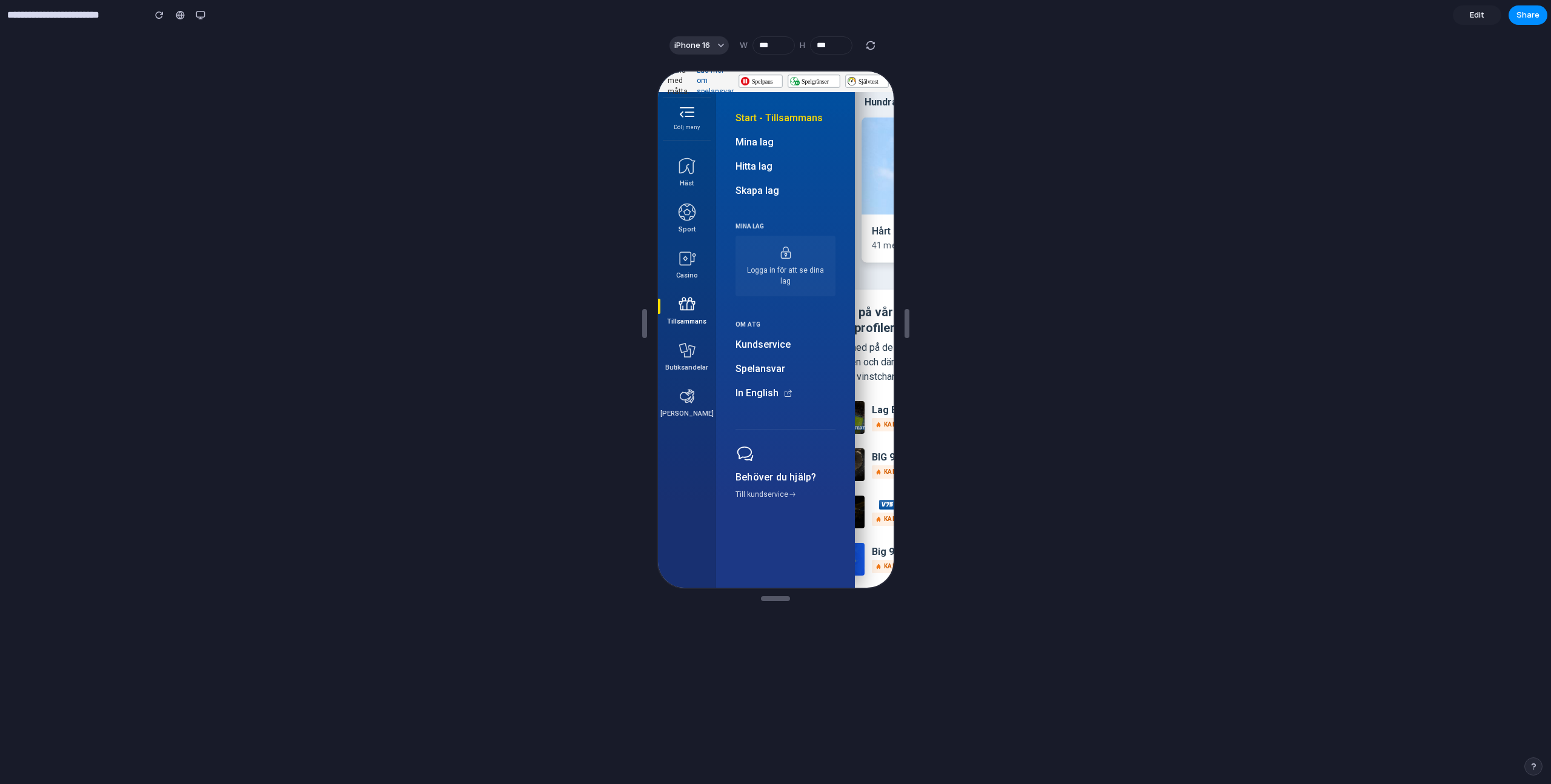
scroll to position [1252, 0]
drag, startPoint x: 816, startPoint y: 370, endPoint x: 864, endPoint y: 341, distance: 56.1
click at [682, 374] on div "Dölj meny Häst Sport Casino Tillsammans Butiksandelar Harry Boy Start - Tillsam…" at bounding box center [685, 329] width 58 height 516
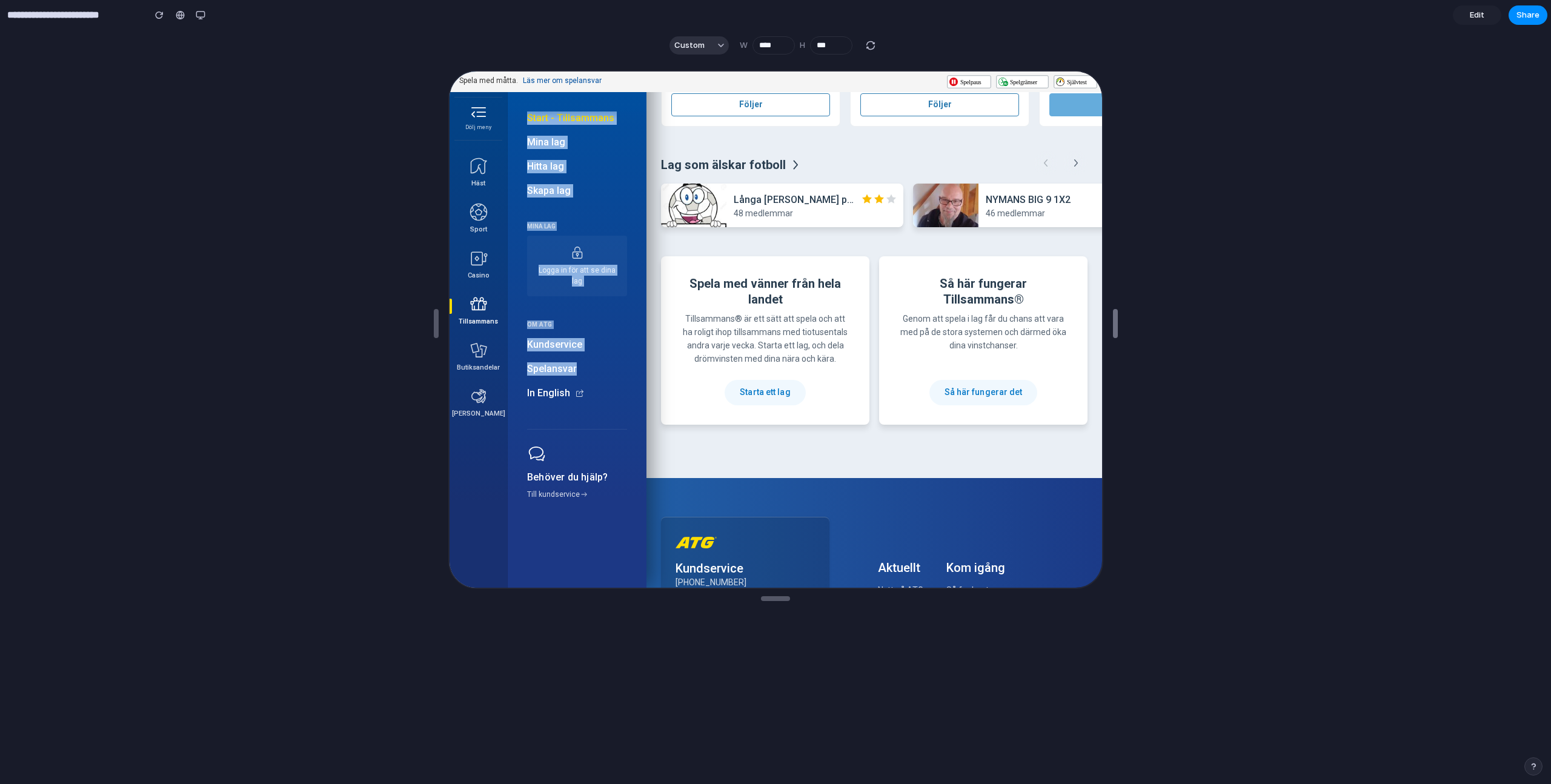
type input "****"
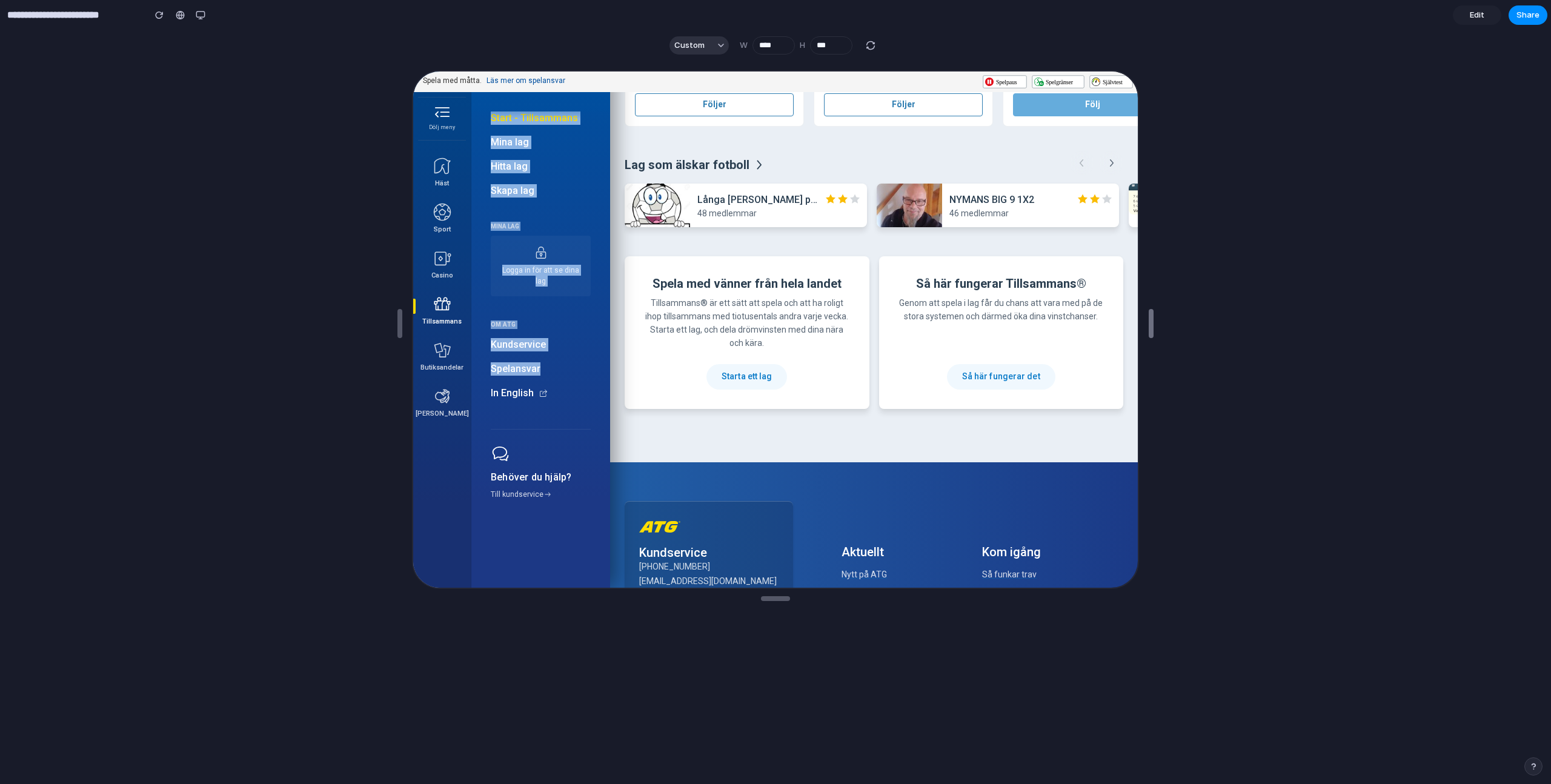
drag, startPoint x: 906, startPoint y: 321, endPoint x: 1365, endPoint y: 321, distance: 459.0
click at [201, 14] on div "button" at bounding box center [200, 15] width 10 height 10
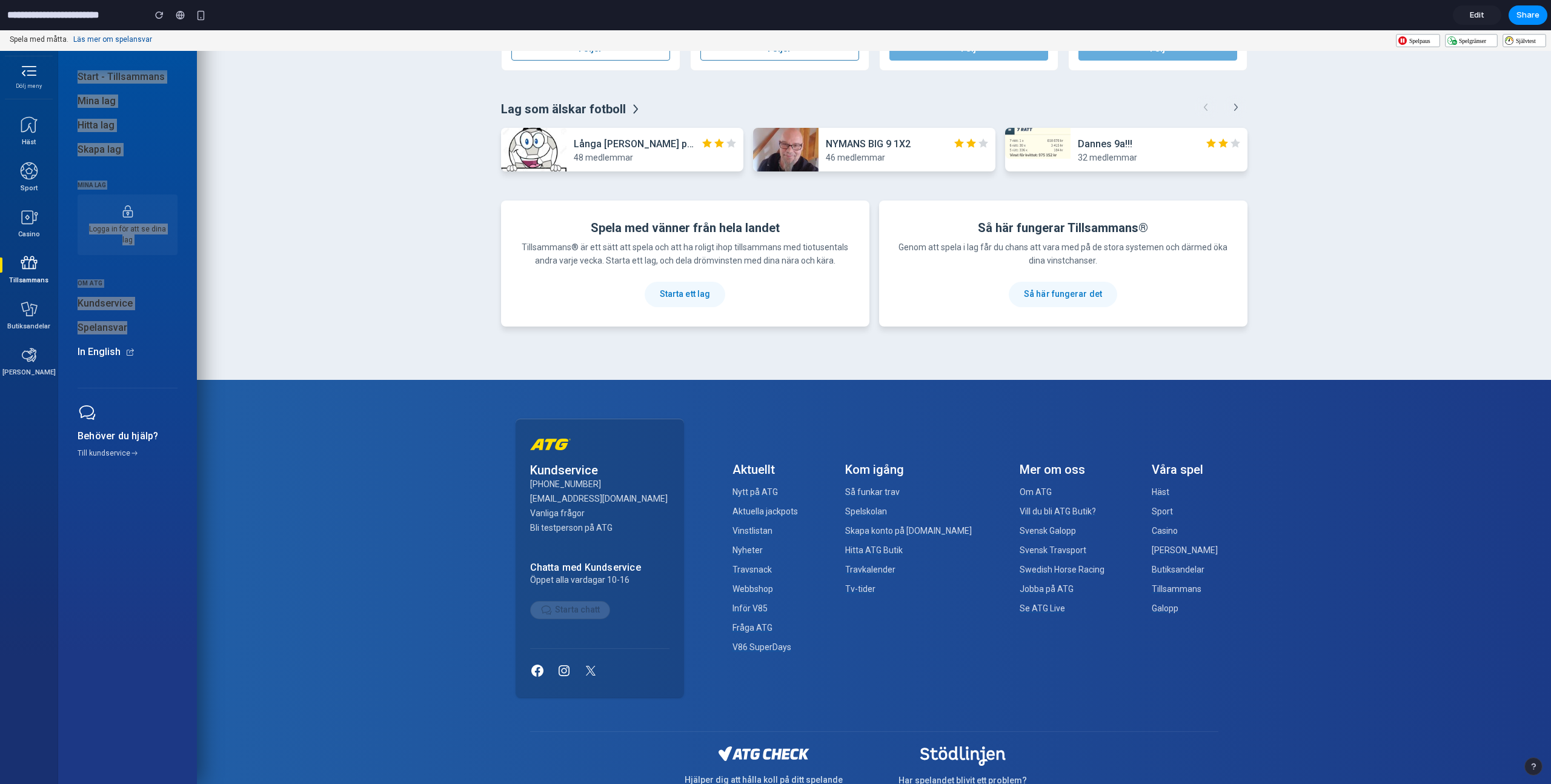
click at [1480, 15] on span "Edit" at bounding box center [1477, 15] width 15 height 12
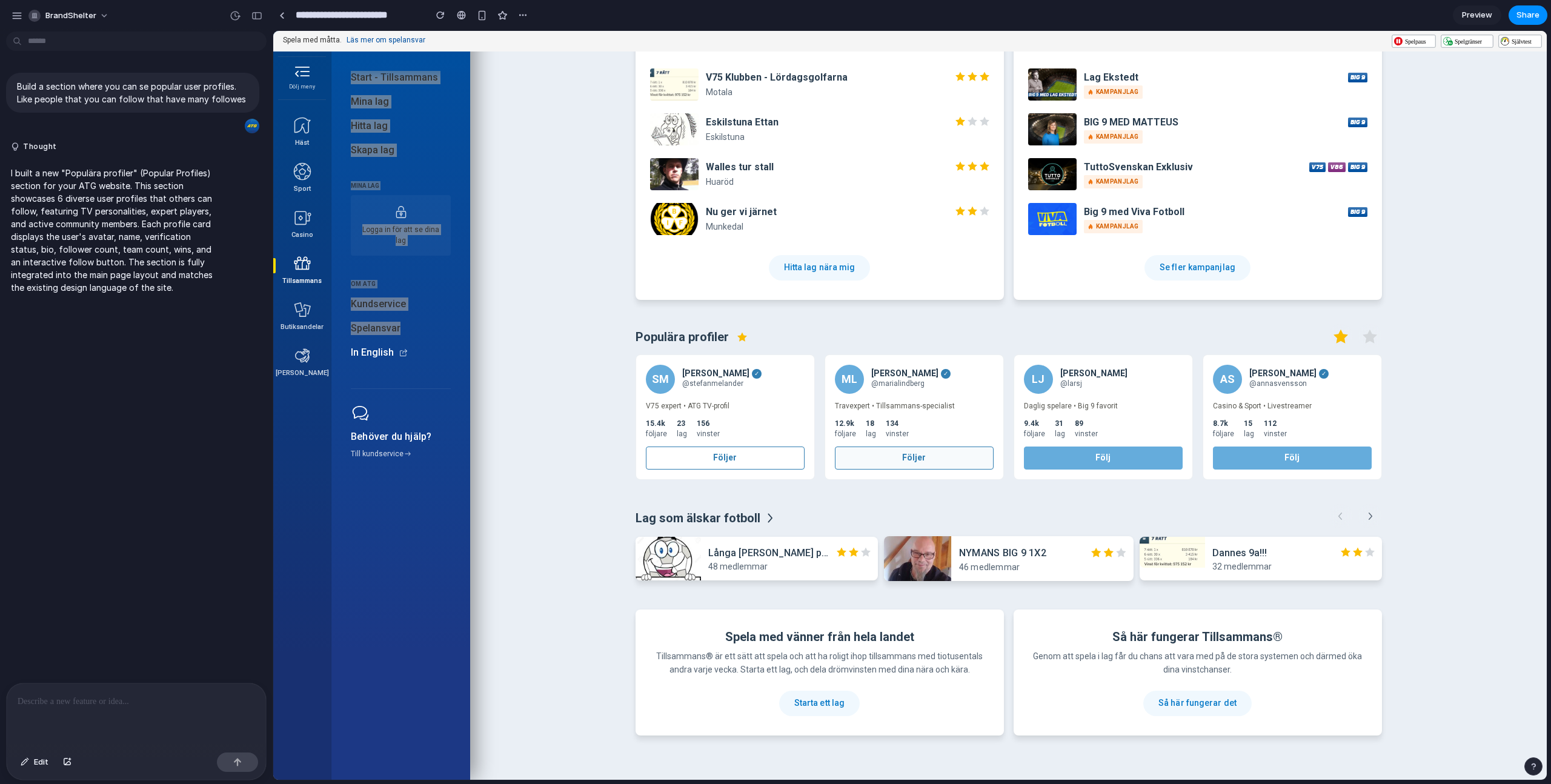
scroll to position [779, 0]
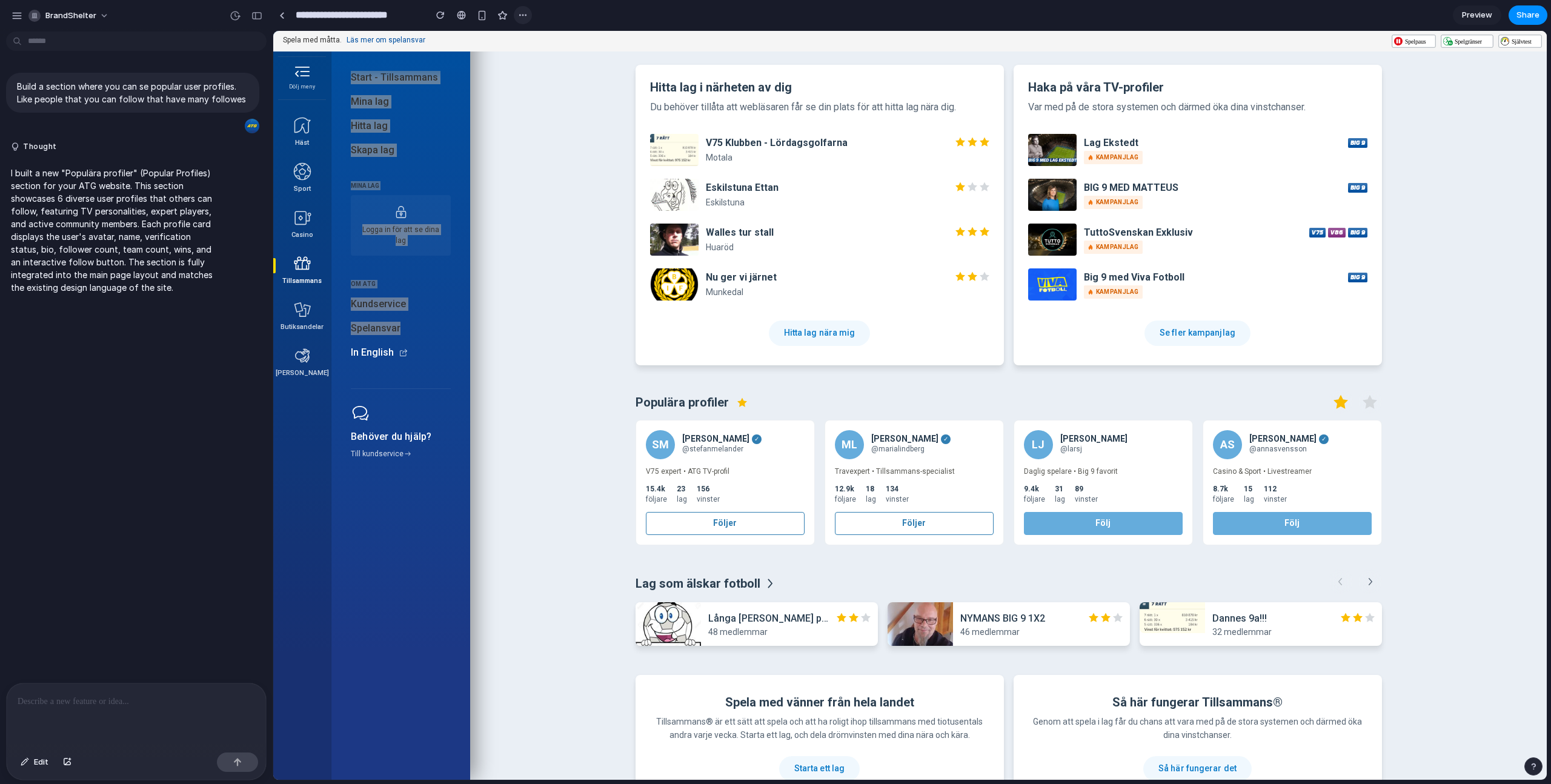
click at [524, 15] on div "button" at bounding box center [522, 15] width 10 height 10
drag, startPoint x: 523, startPoint y: 15, endPoint x: 483, endPoint y: 18, distance: 40.1
click at [523, 15] on div "Duplicate Delete" at bounding box center [776, 392] width 1551 height 784
click at [70, 708] on p at bounding box center [136, 702] width 238 height 15
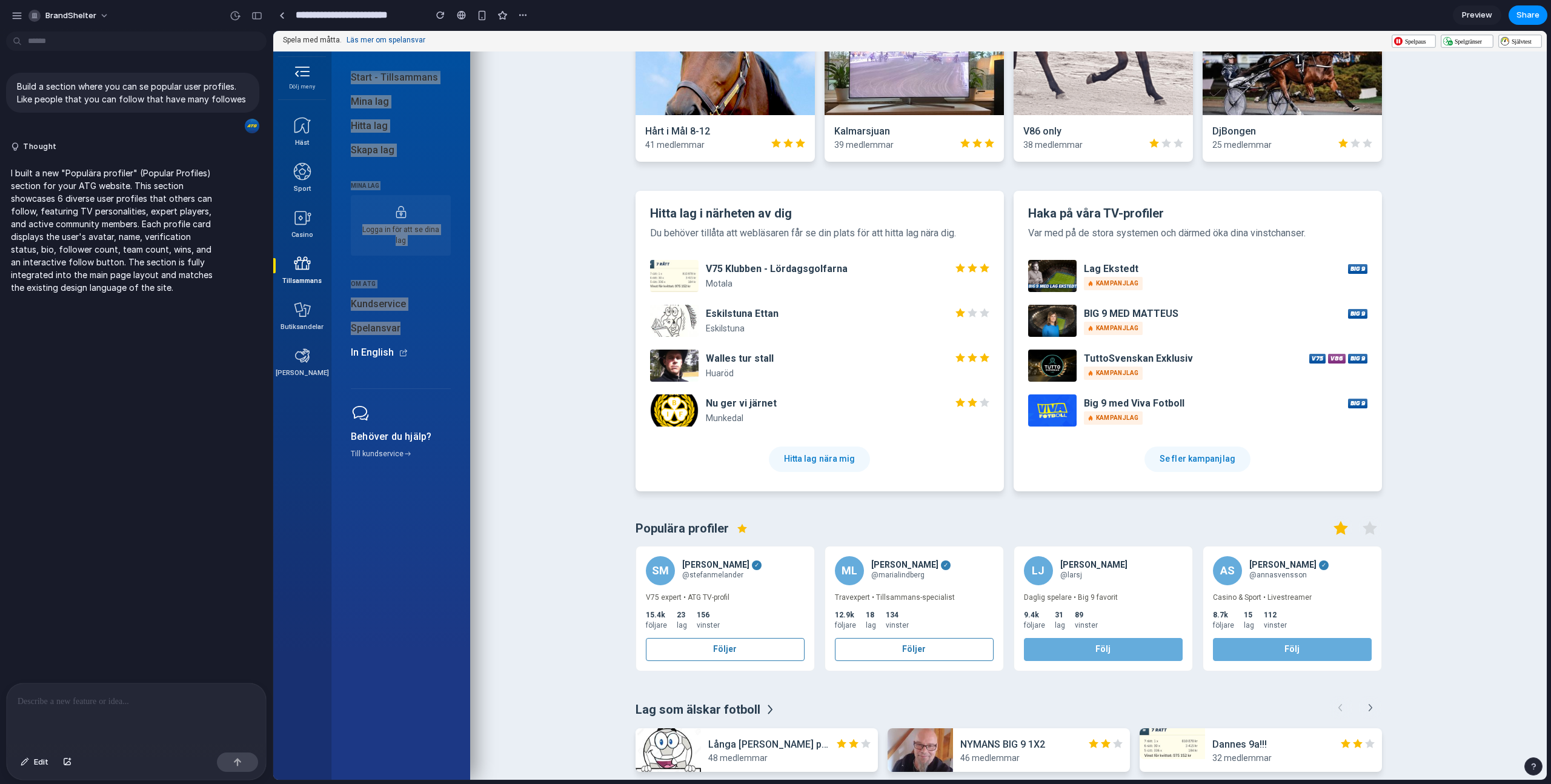
scroll to position [652, 0]
click at [56, 705] on p at bounding box center [136, 702] width 238 height 15
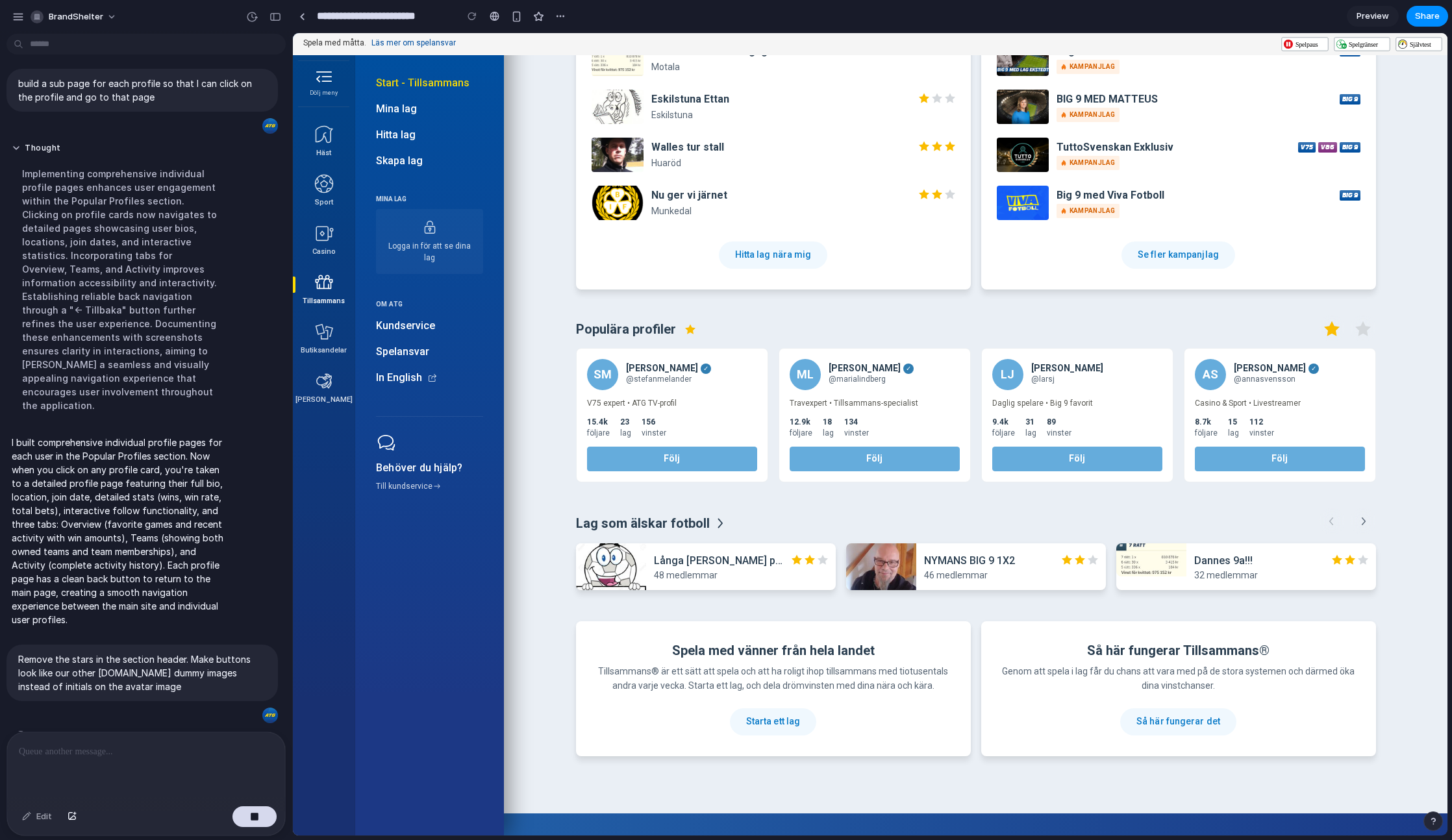
scroll to position [944, 0]
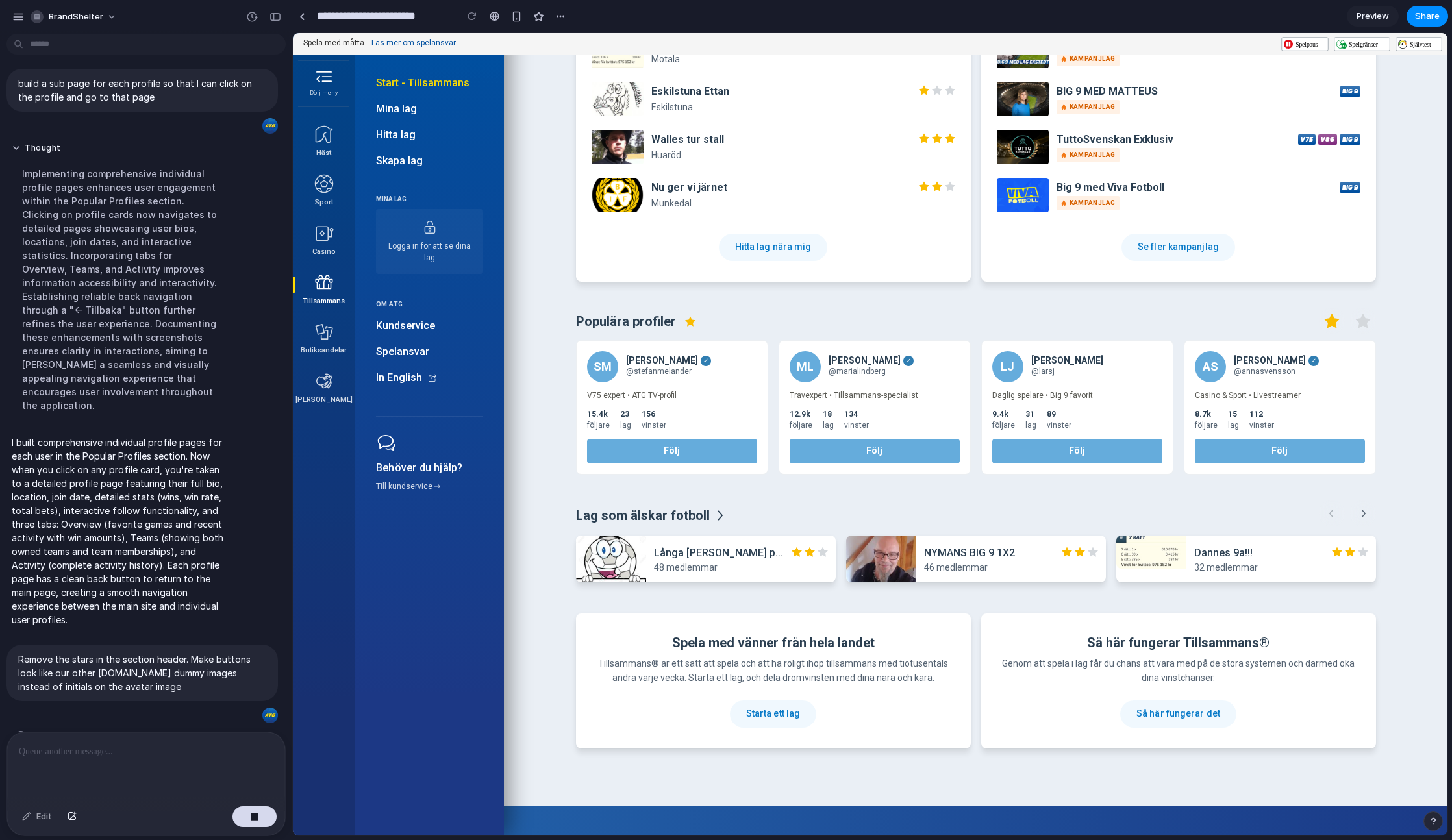
click at [862, 355] on h3 "Maria Lindberg" at bounding box center [864, 360] width 72 height 9
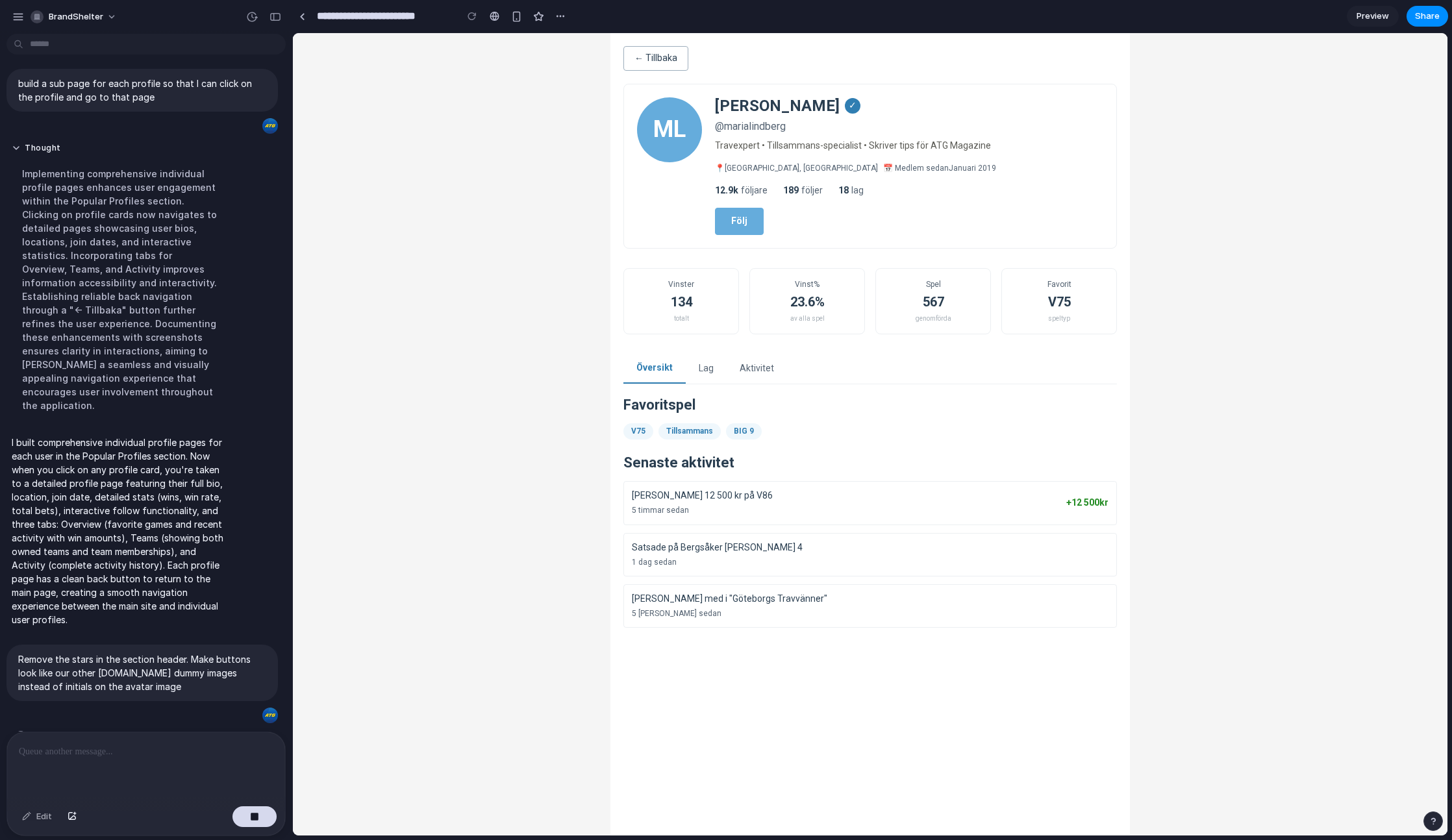
scroll to position [0, 0]
